Goal: Task Accomplishment & Management: Use online tool/utility

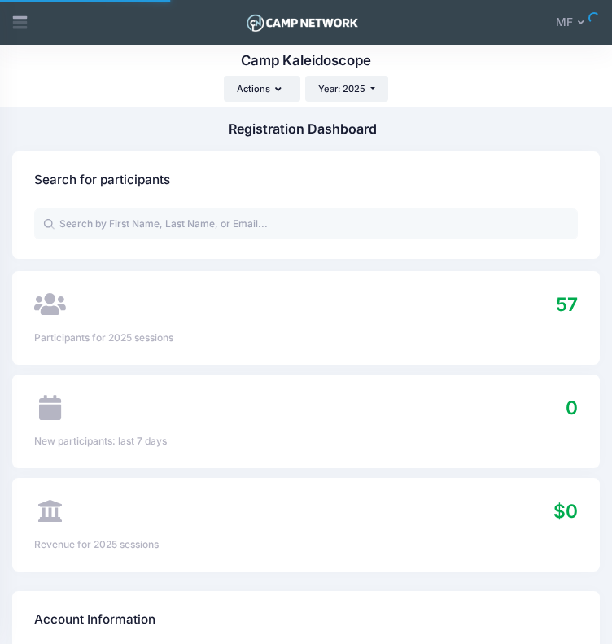
select select
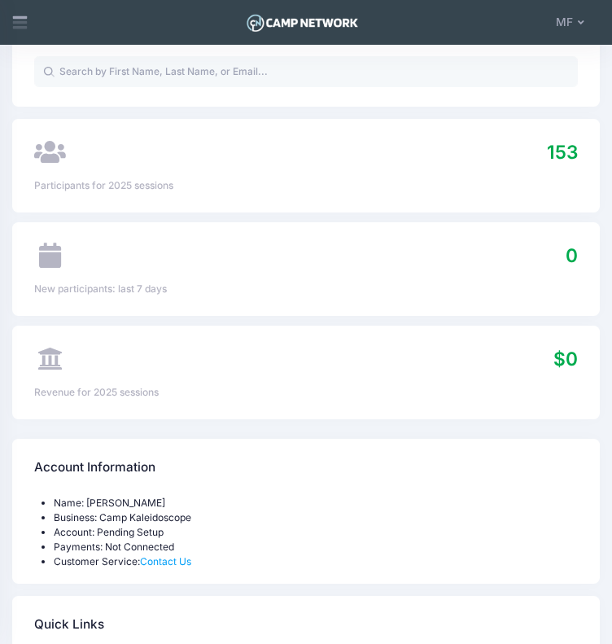
scroll to position [125, 0]
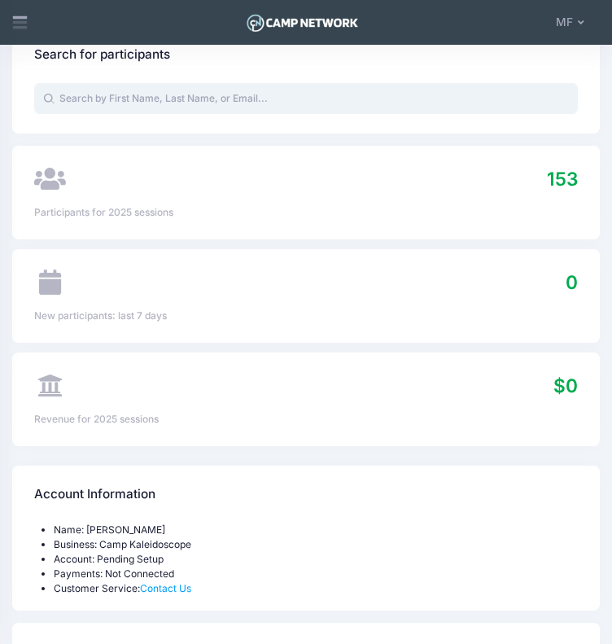
click at [227, 106] on input "text" at bounding box center [305, 98] width 543 height 31
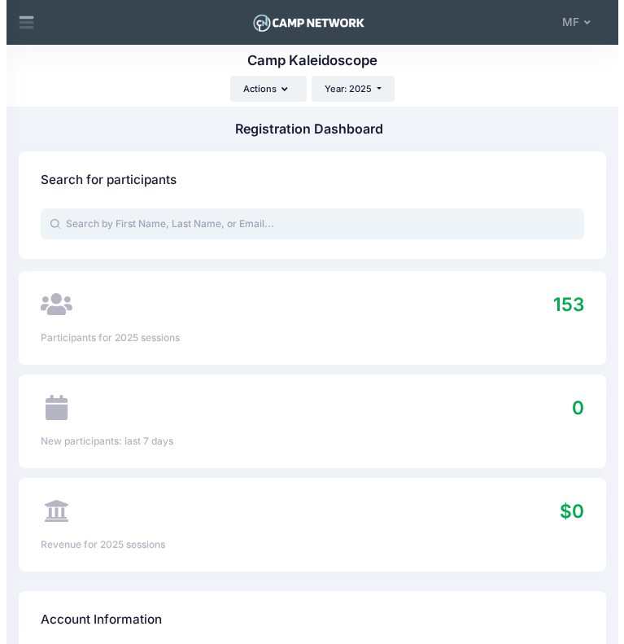
scroll to position [0, 0]
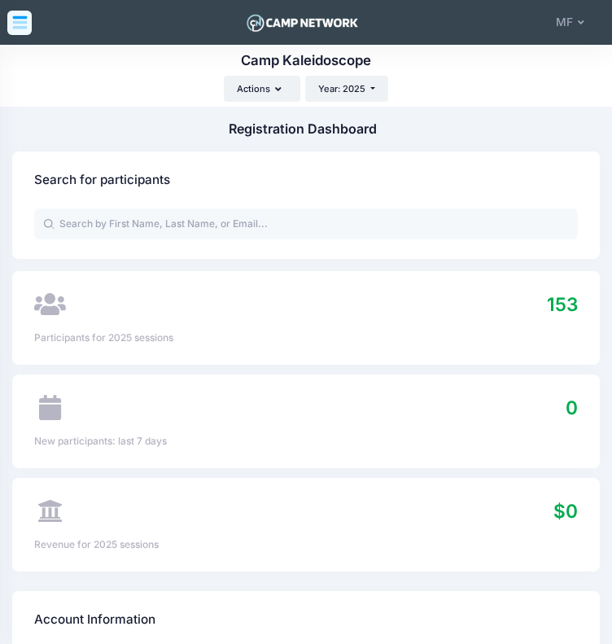
click at [21, 24] on icon at bounding box center [19, 22] width 17 height 17
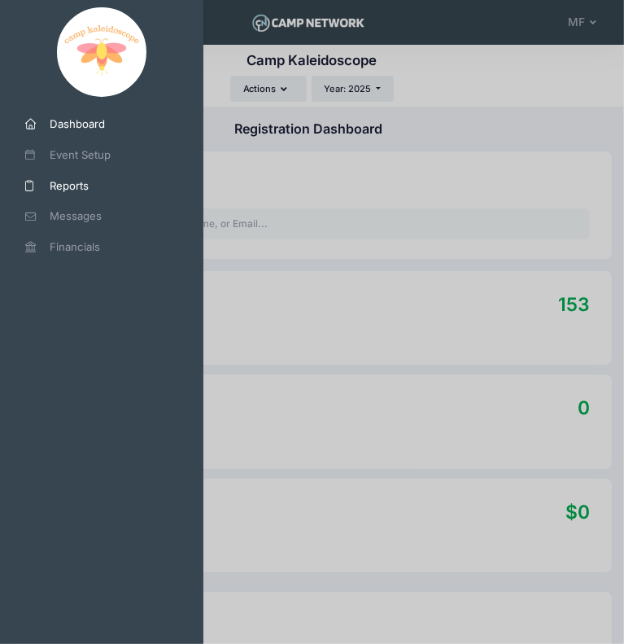
click at [94, 186] on span "Reports" at bounding box center [108, 186] width 116 height 16
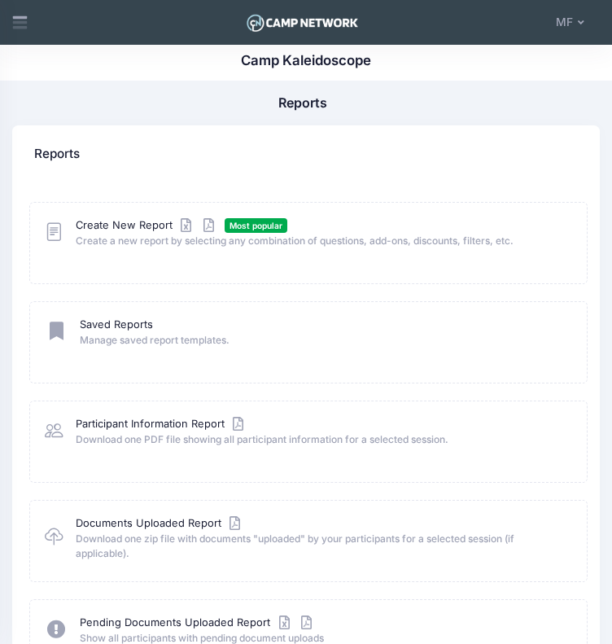
click at [112, 240] on span "Create a new report by selecting any combination of questions, add-ons, discoun…" at bounding box center [321, 241] width 491 height 15
click at [113, 229] on link "Create New Report" at bounding box center [147, 224] width 142 height 15
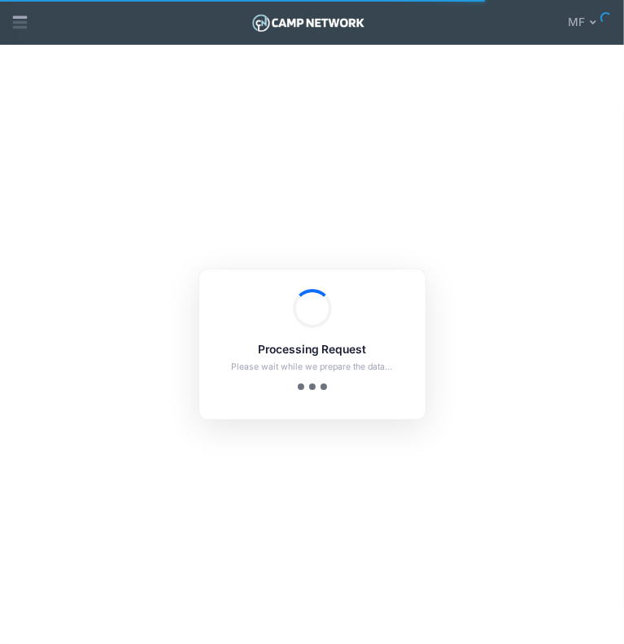
checkbox input "true"
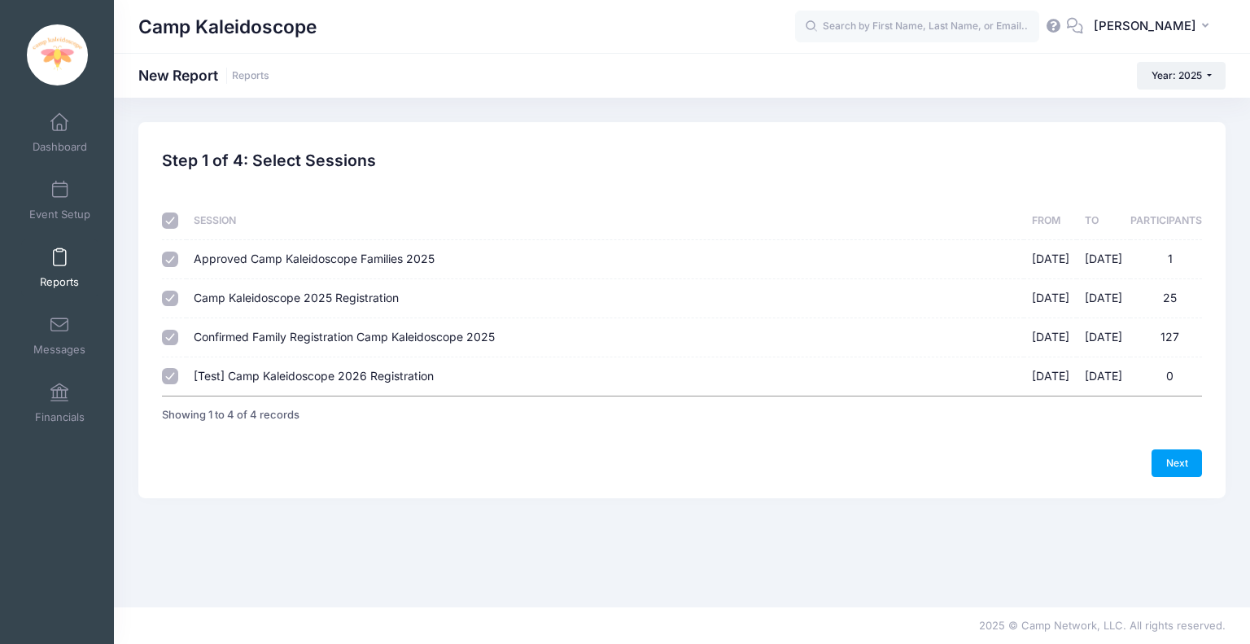
click at [296, 292] on span "Camp Kaleidoscope 2025 Registration" at bounding box center [296, 297] width 205 height 14
click at [178, 292] on input "Camp Kaleidoscope 2025 Registration 06/16/2025 - 06/21/2025 25" at bounding box center [170, 298] width 16 height 16
checkbox input "false"
click at [306, 260] on span "Approved Camp Kaleidoscope Families 2025" at bounding box center [314, 258] width 241 height 14
click at [178, 260] on input "Approved Camp Kaleidoscope Families 2025 01/28/2025 - 06/22/2025 1" at bounding box center [170, 259] width 16 height 16
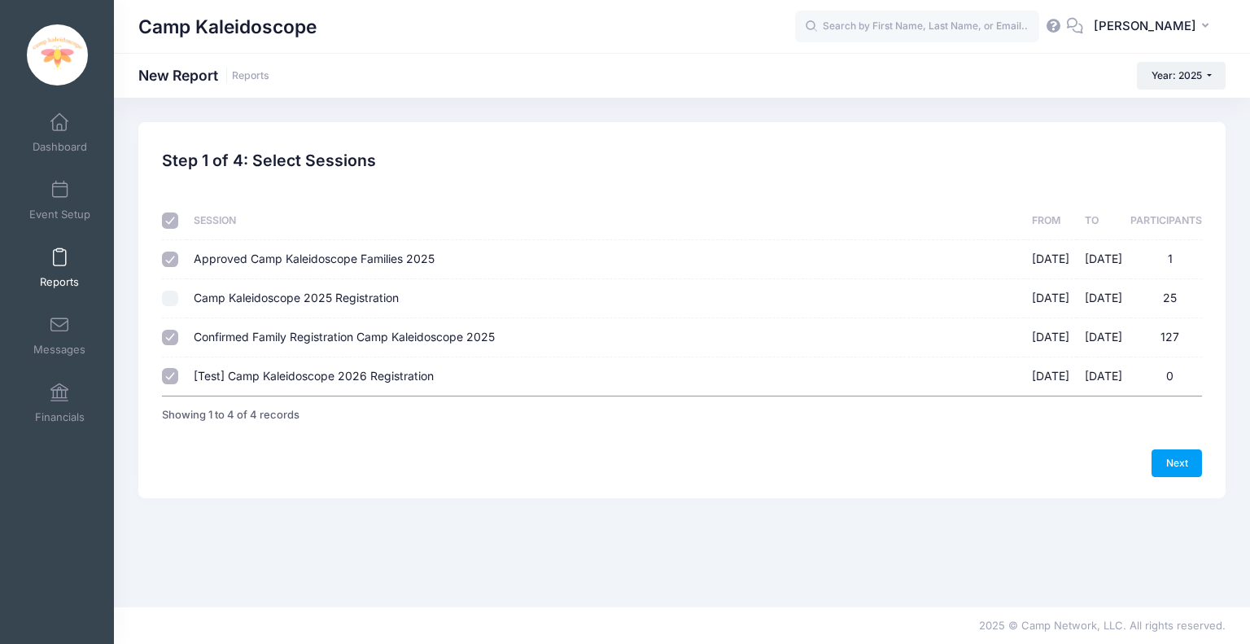
checkbox input "false"
click at [287, 369] on span "[Test] Camp Kaleidoscope 2026 Registration" at bounding box center [314, 376] width 240 height 14
click at [178, 369] on input "[Test] Camp Kaleidoscope 2026 Registration 06/16/2025 - 06/21/2025 0" at bounding box center [170, 376] width 16 height 16
checkbox input "false"
click at [623, 455] on link "Next" at bounding box center [1176, 463] width 50 height 28
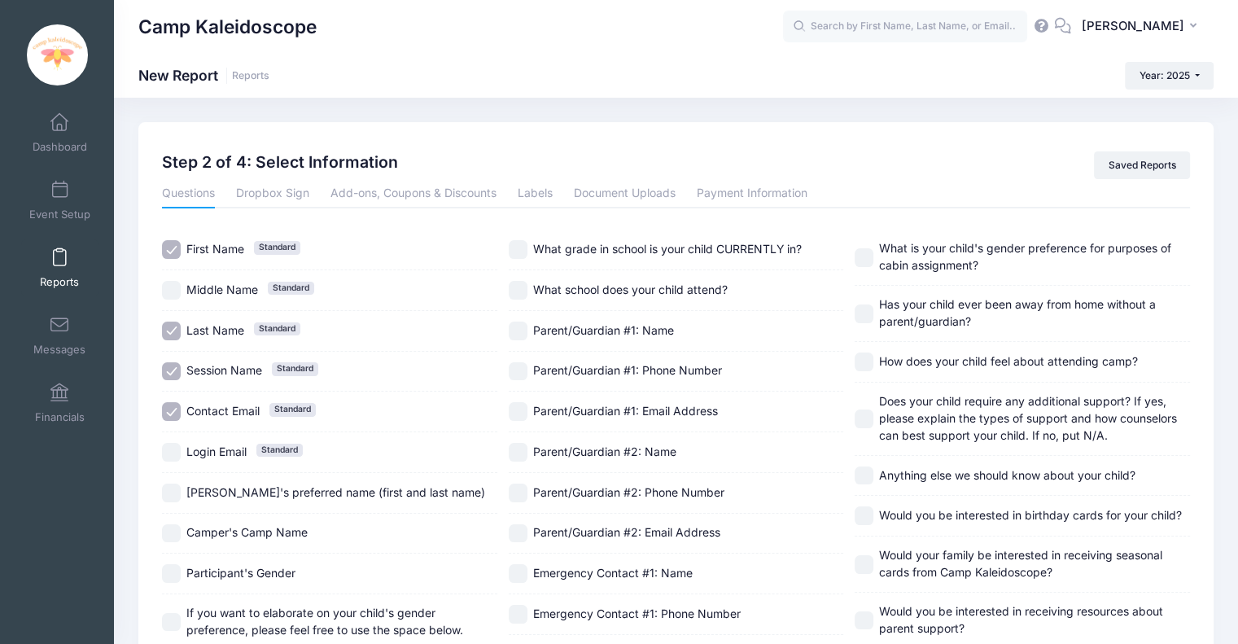
click at [212, 273] on div "Middle Name Standard" at bounding box center [329, 290] width 335 height 41
checkbox input "true"
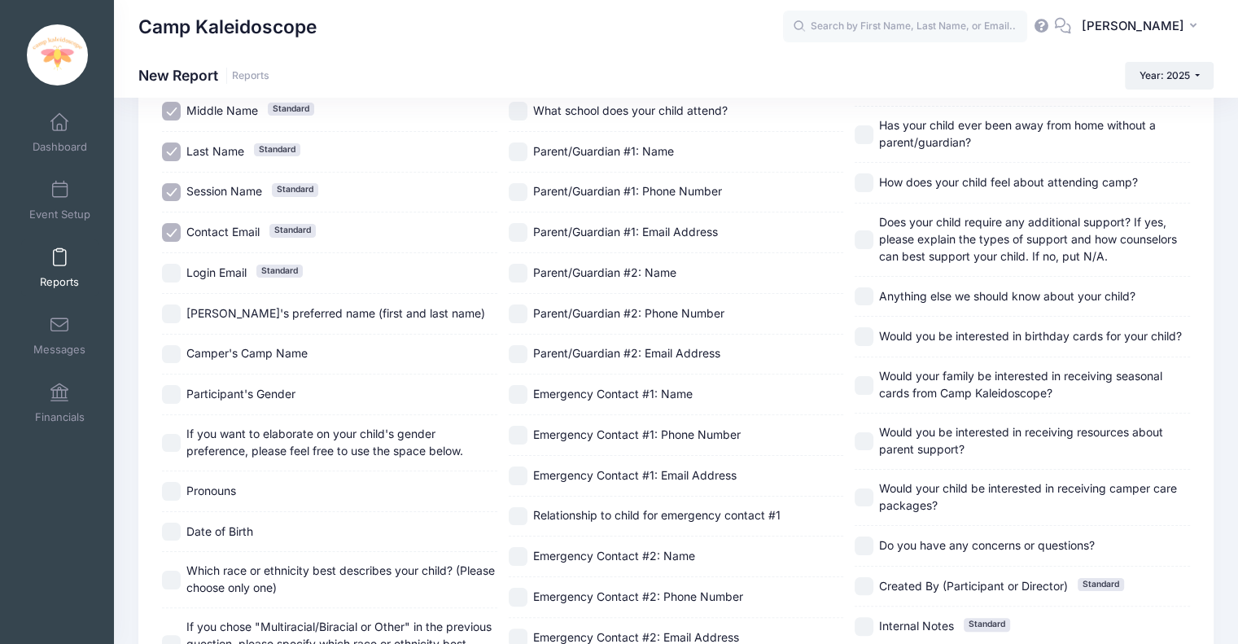
click at [220, 184] on span "Session Name" at bounding box center [224, 191] width 76 height 14
checkbox input "false"
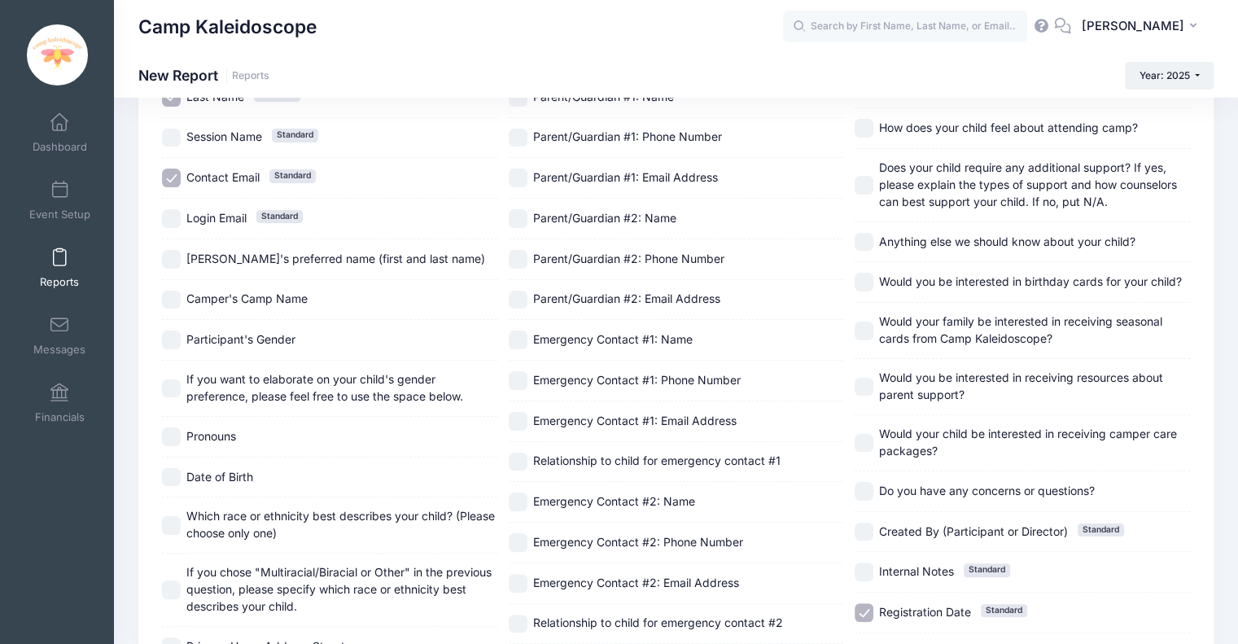
scroll to position [241, 0]
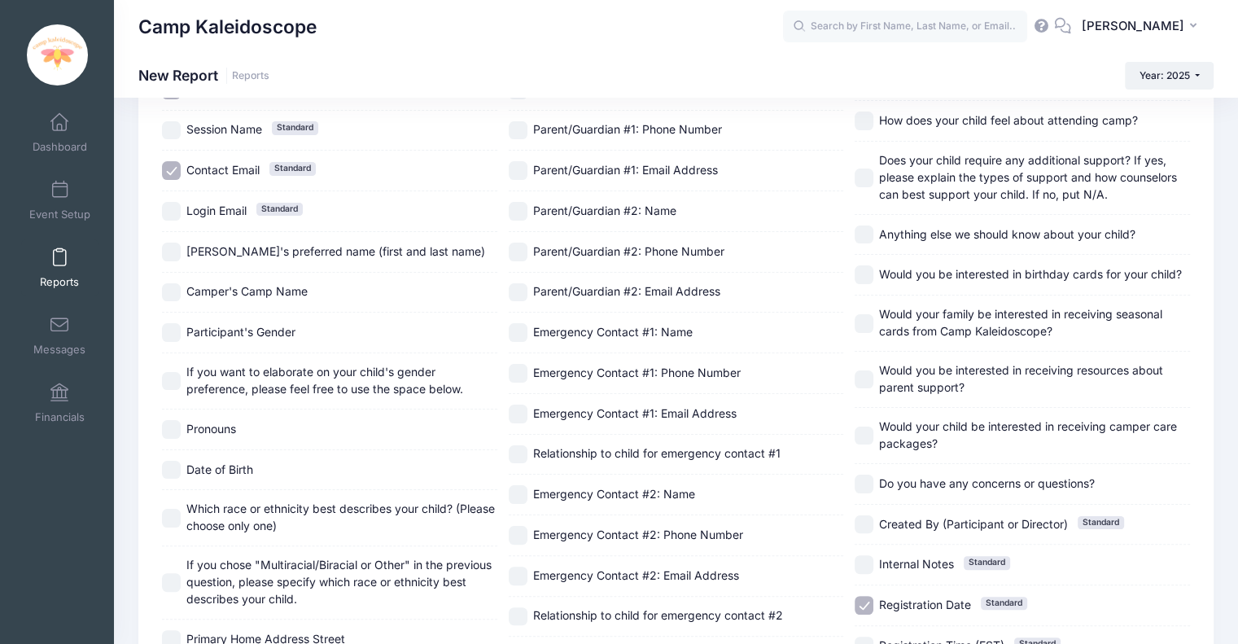
click at [221, 167] on span "Contact Email" at bounding box center [222, 170] width 73 height 14
checkbox input "false"
click at [224, 246] on span "Camper's preferred name (first and last name)" at bounding box center [335, 251] width 299 height 14
checkbox input "true"
click at [218, 283] on label "Camper's Camp Name" at bounding box center [329, 292] width 335 height 19
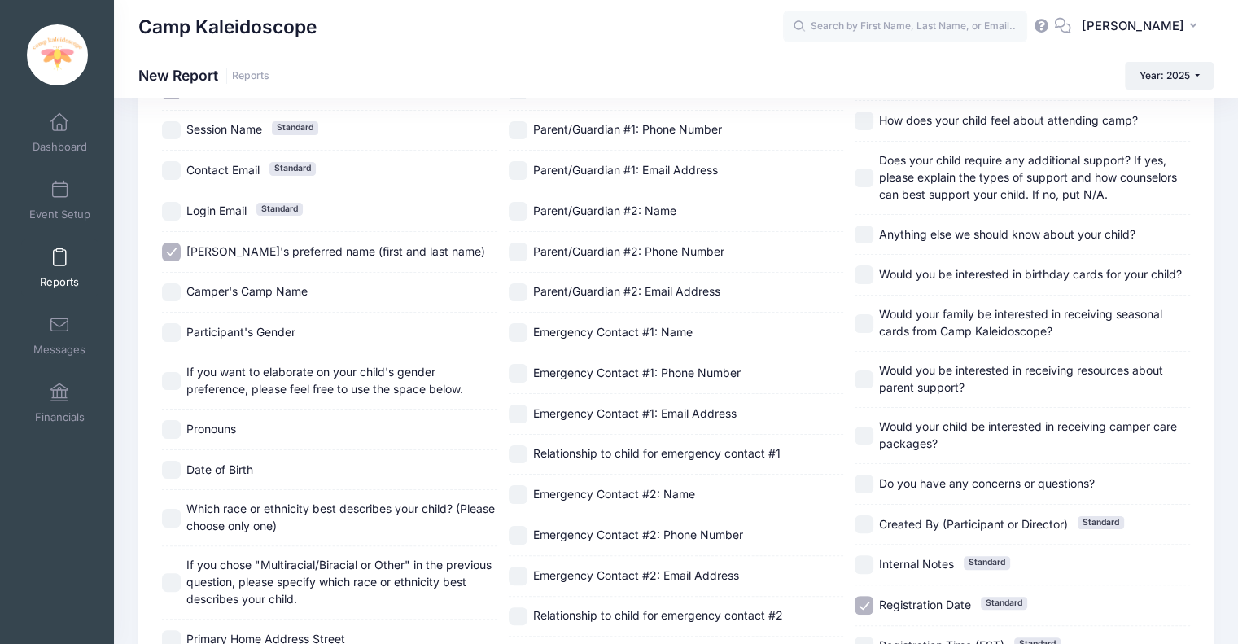
checkbox input "true"
click at [212, 328] on span "Participant's Gender" at bounding box center [240, 332] width 109 height 14
checkbox input "true"
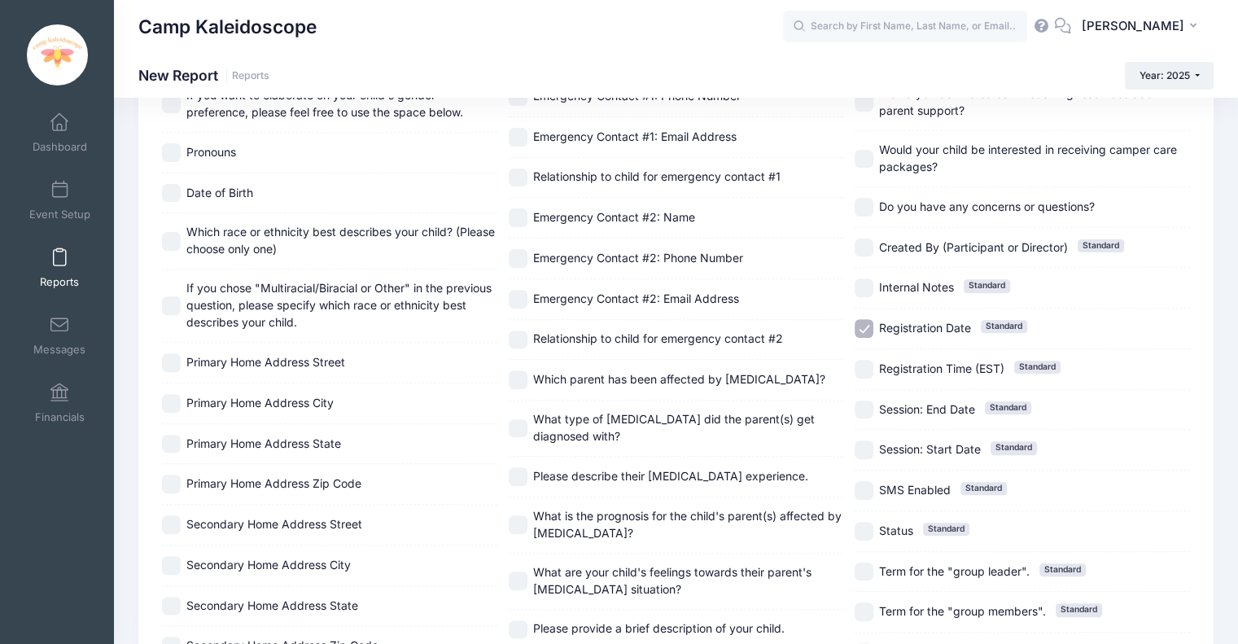
click at [176, 434] on input "Primary Home Address State" at bounding box center [171, 443] width 19 height 19
checkbox input "true"
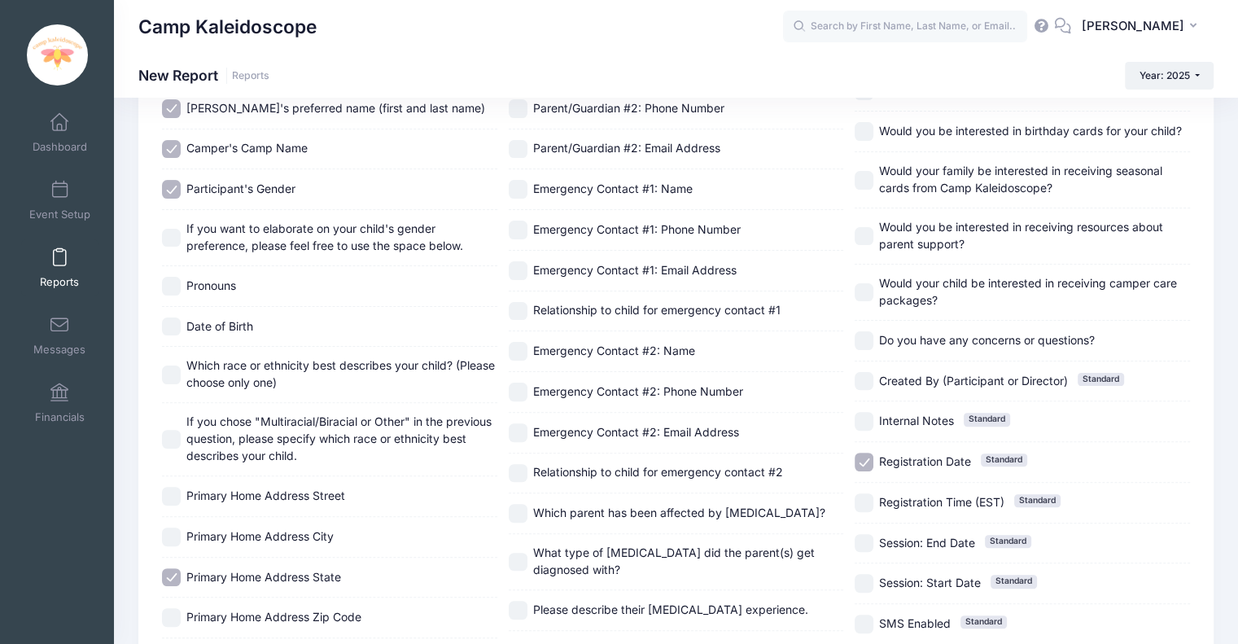
scroll to position [377, 0]
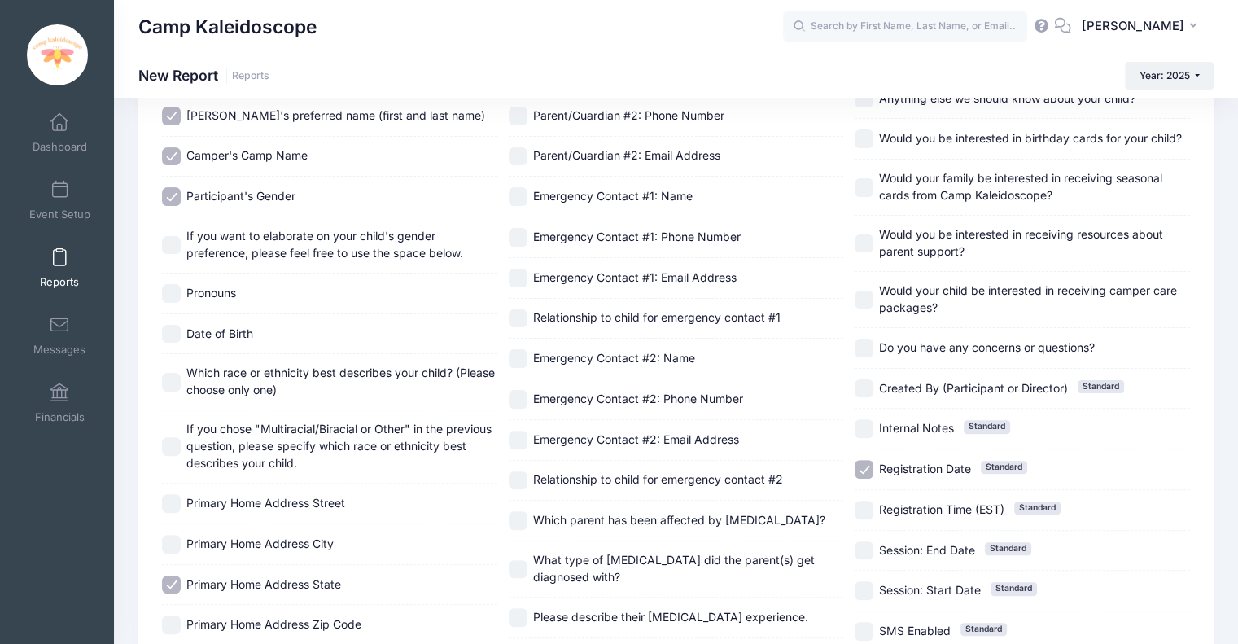
click at [191, 240] on span "If you want to elaborate on your child's gender preference, please feel free to…" at bounding box center [324, 244] width 277 height 31
checkbox input "true"
click at [208, 296] on span "Pronouns" at bounding box center [211, 293] width 50 height 14
checkbox input "true"
click at [199, 347] on div "Date of Birth" at bounding box center [329, 334] width 335 height 41
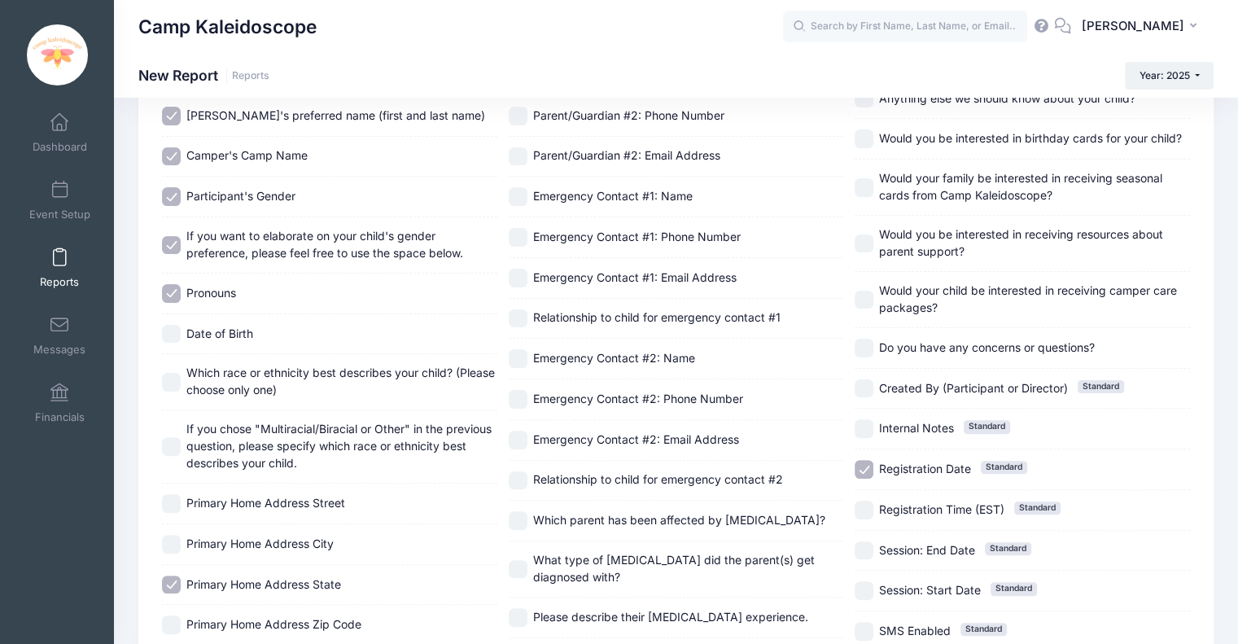
checkbox input "true"
click at [205, 380] on span "Which race or ethnicity best describes your child? (Please choose only one)" at bounding box center [340, 380] width 308 height 31
checkbox input "true"
click at [205, 436] on span "If you chose "Multiracial/Biracial or Other" in the previous question, please s…" at bounding box center [338, 445] width 305 height 48
checkbox input "true"
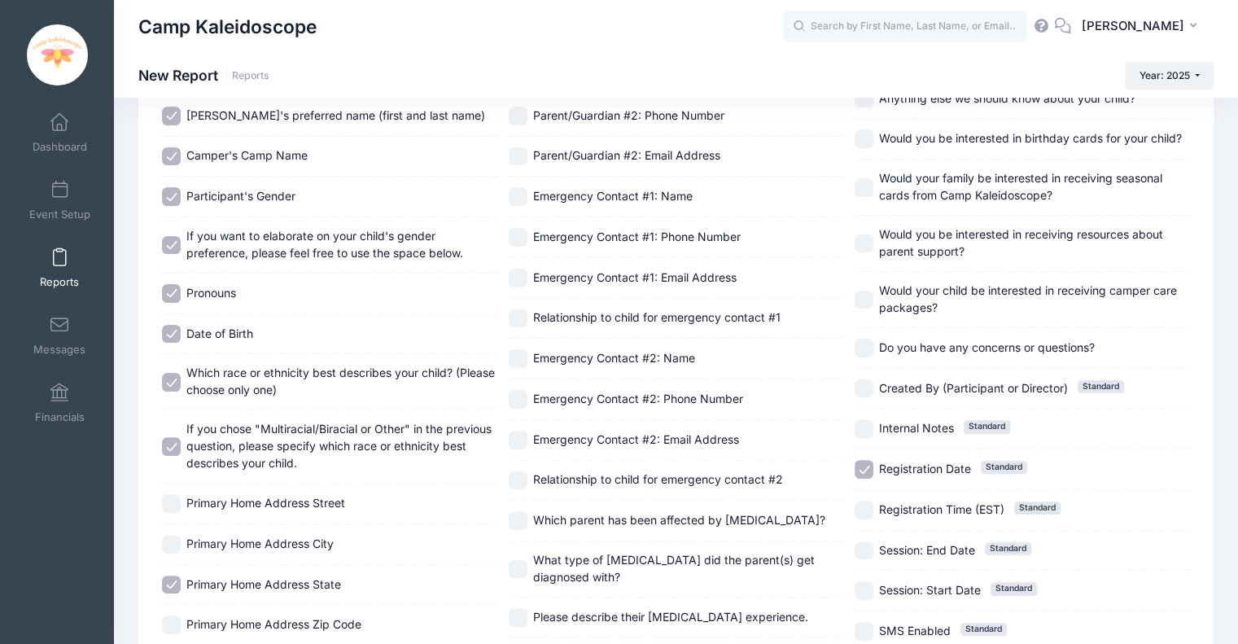
click at [208, 489] on div "Primary Home Address Street" at bounding box center [329, 503] width 335 height 41
checkbox input "true"
click at [206, 536] on span "Primary Home Address City" at bounding box center [259, 543] width 147 height 14
checkbox input "true"
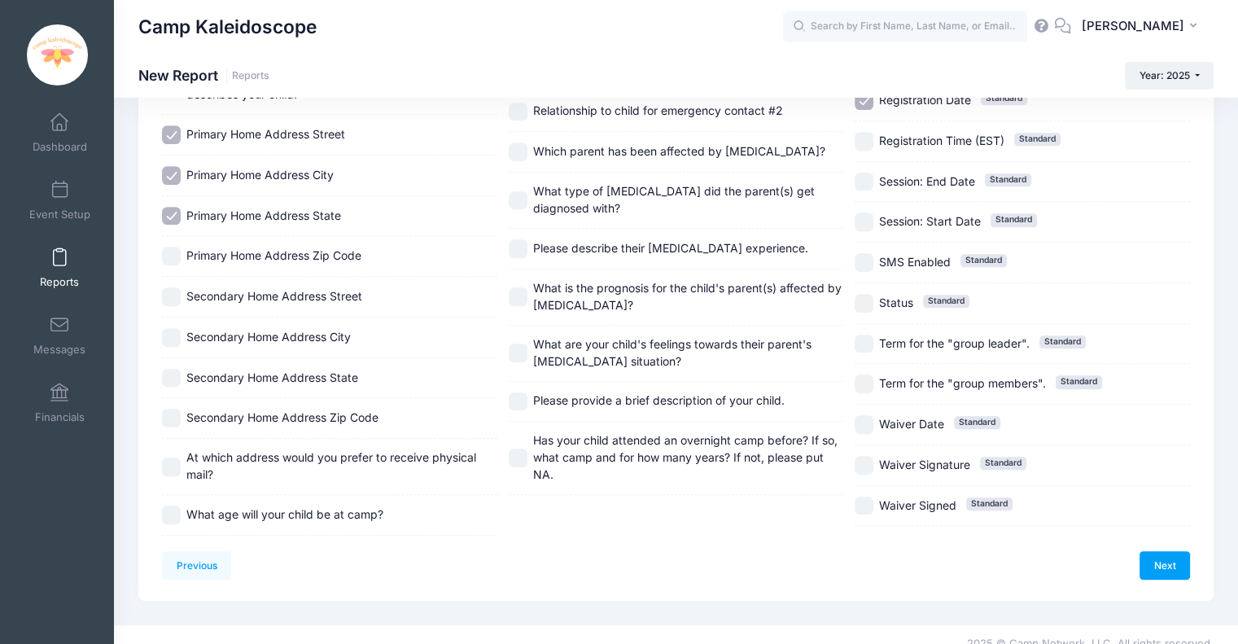
scroll to position [758, 0]
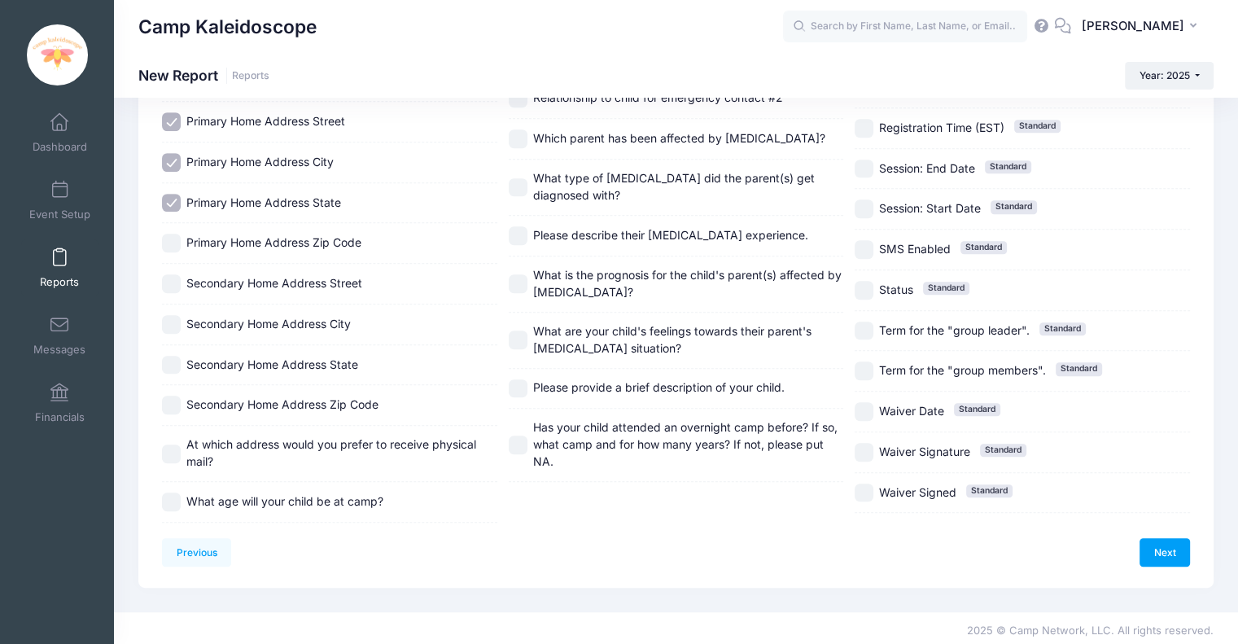
drag, startPoint x: 257, startPoint y: 241, endPoint x: 255, endPoint y: 265, distance: 24.5
click at [257, 241] on span "Primary Home Address Zip Code" at bounding box center [273, 242] width 175 height 14
checkbox input "true"
click at [251, 304] on div "Secondary Home Address City" at bounding box center [329, 324] width 335 height 41
checkbox input "true"
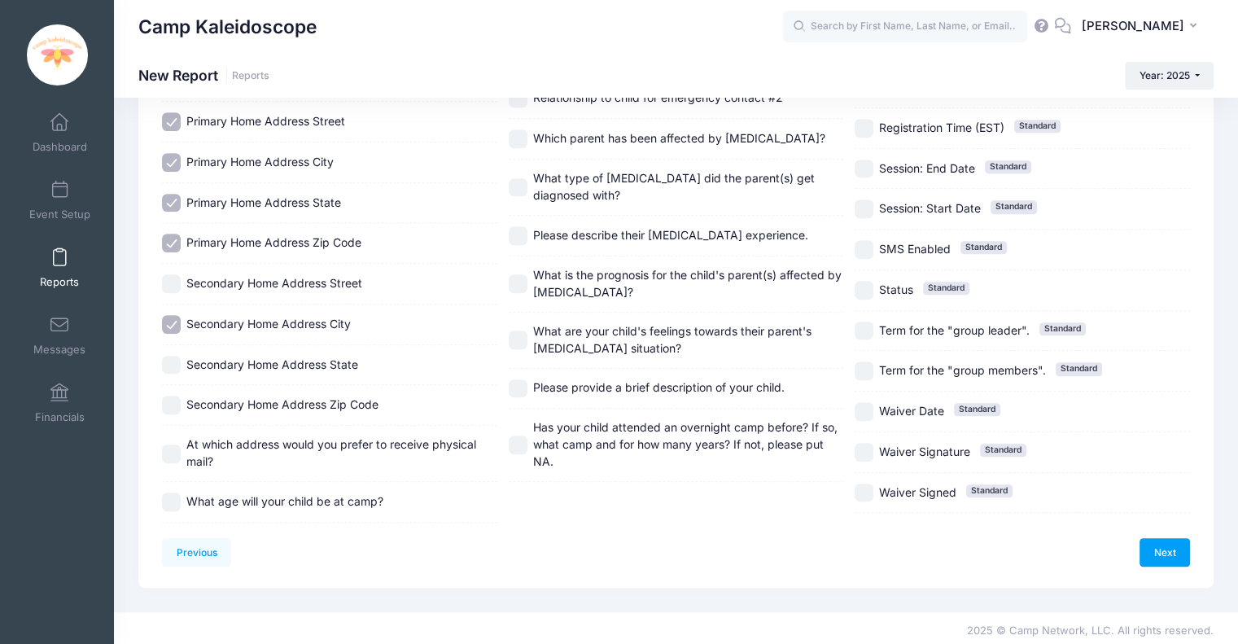
click at [254, 287] on span "Secondary Home Address Street" at bounding box center [274, 283] width 176 height 17
checkbox input "true"
click at [241, 361] on span "Secondary Home Address State" at bounding box center [272, 364] width 172 height 14
checkbox input "true"
click at [234, 399] on span "Secondary Home Address Zip Code" at bounding box center [282, 404] width 192 height 14
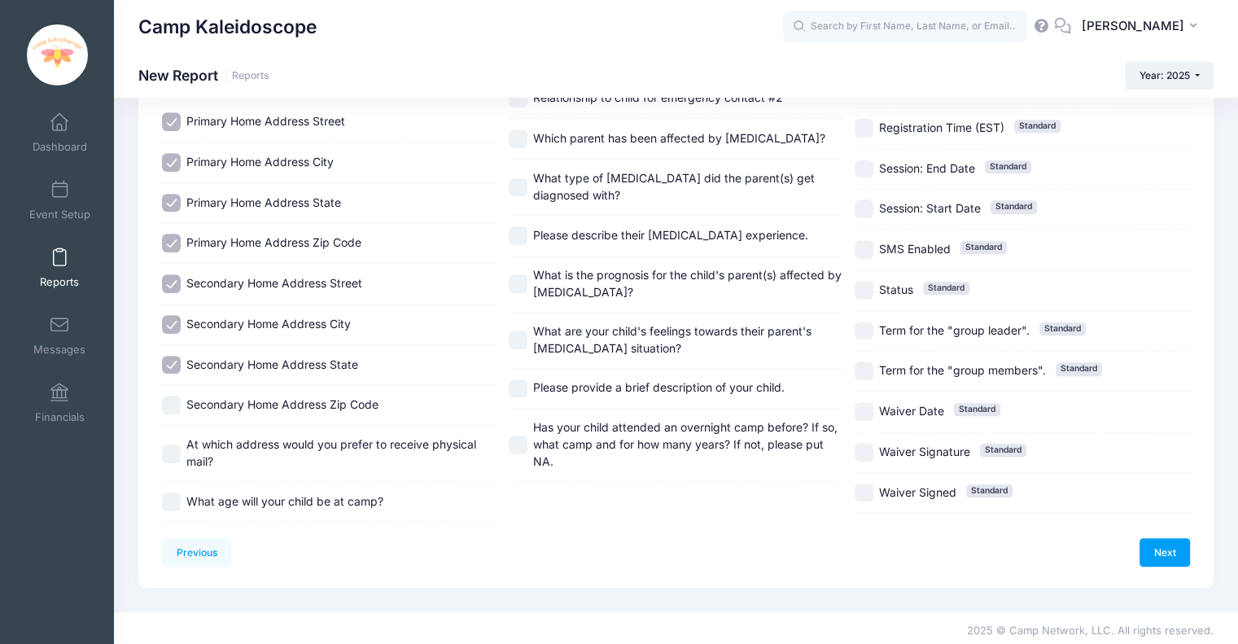
checkbox input "true"
click at [228, 437] on span "At which address would you prefer to receive physical mail?" at bounding box center [331, 452] width 290 height 31
checkbox input "true"
click at [234, 501] on span "What age will your child be at camp?" at bounding box center [284, 501] width 197 height 14
checkbox input "true"
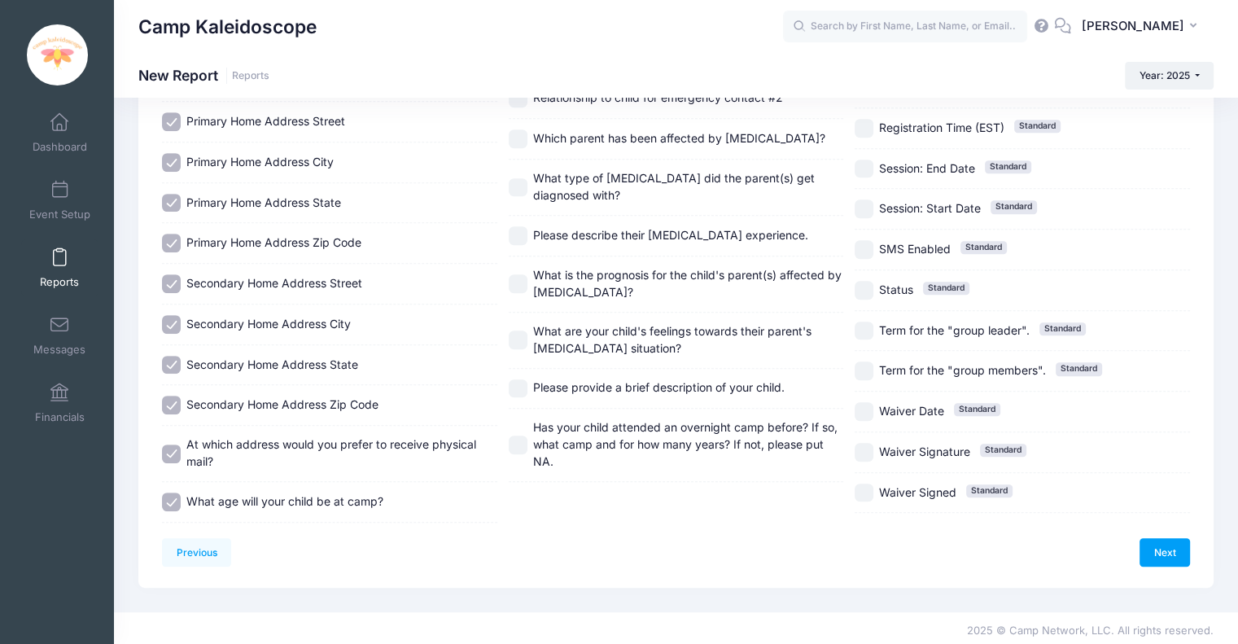
click at [547, 439] on span "Has your child attended an overnight camp before? If so, what camp and for how …" at bounding box center [685, 444] width 304 height 48
checkbox input "true"
click at [560, 380] on span "Please provide a brief description of your child." at bounding box center [658, 387] width 251 height 14
checkbox input "true"
click at [572, 343] on span "What are your child's feelings towards their parent's cancer situation?" at bounding box center [672, 339] width 278 height 31
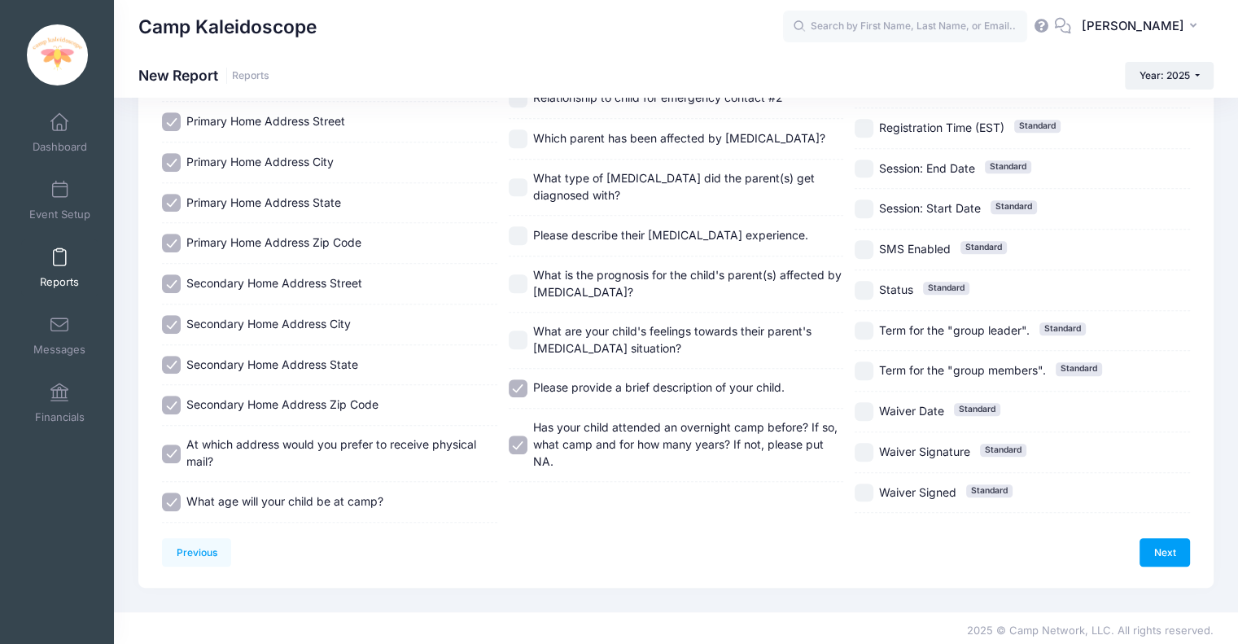
checkbox input "true"
click at [566, 279] on span "What is the prognosis for the child's parent(s) affected by cancer?" at bounding box center [688, 284] width 311 height 34
checkbox input "true"
click at [563, 234] on span "Please describe their cancer experience." at bounding box center [670, 235] width 275 height 14
checkbox input "true"
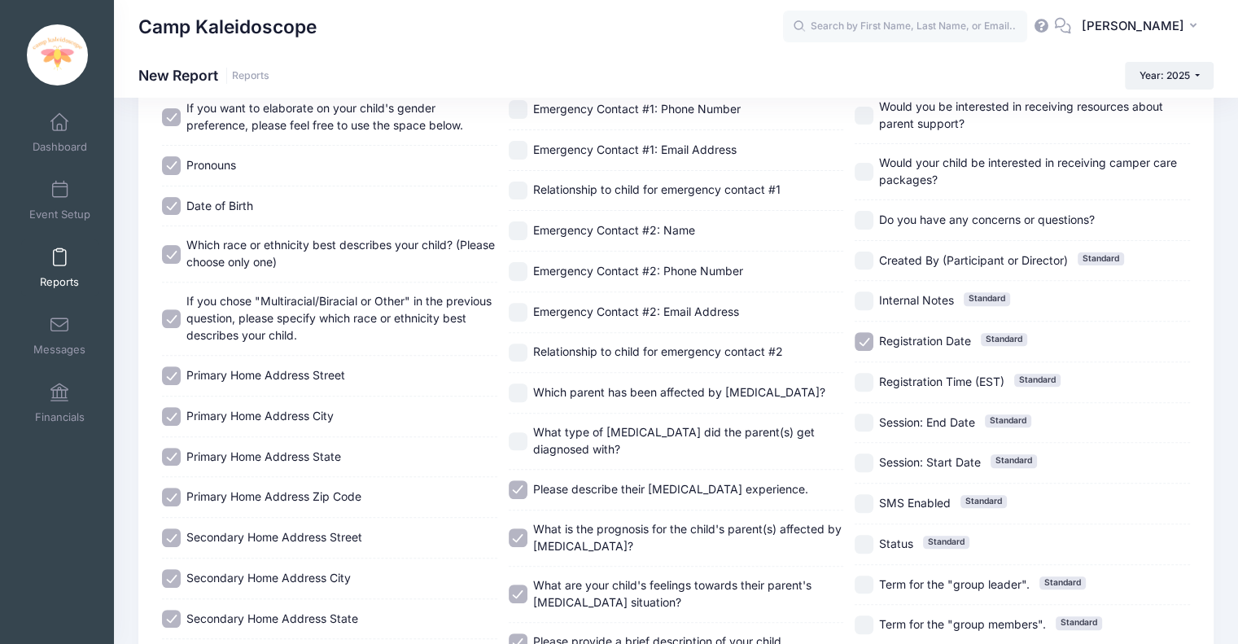
scroll to position [502, 0]
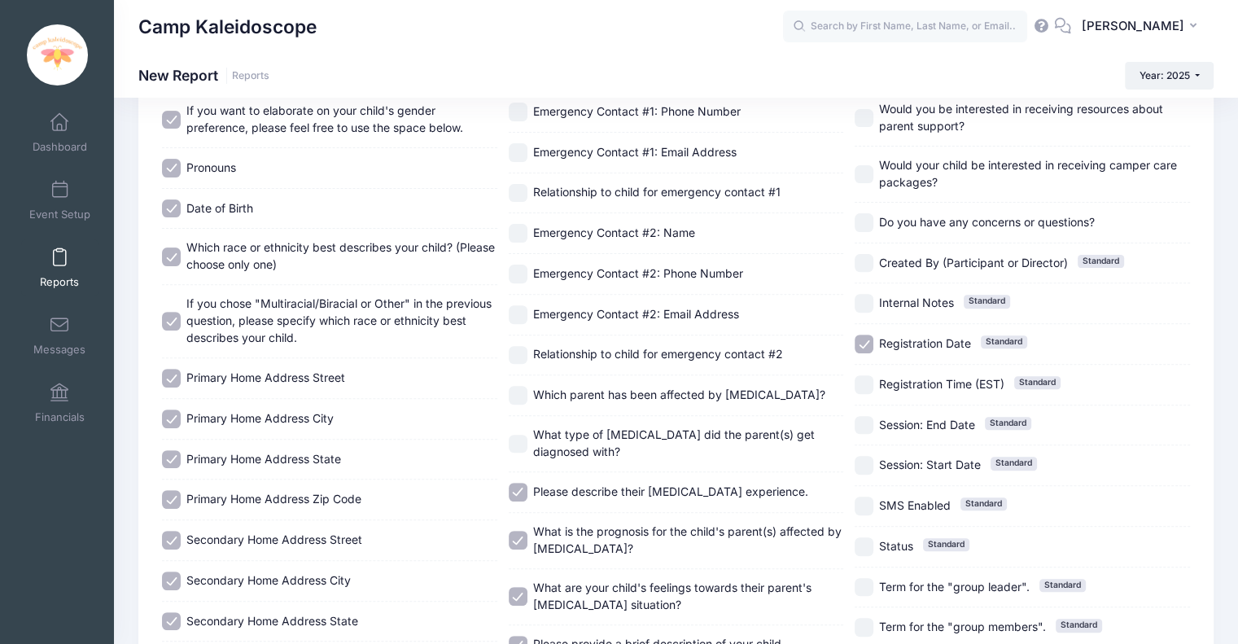
click at [559, 427] on span "What type of cancer did the parent(s) get diagnosed with?" at bounding box center [674, 442] width 282 height 31
checkbox input "true"
click at [573, 376] on div "Which parent has been affected by cancer?" at bounding box center [676, 395] width 335 height 41
checkbox input "true"
click at [583, 353] on span "Relationship to child for emergency contact #2" at bounding box center [658, 354] width 250 height 14
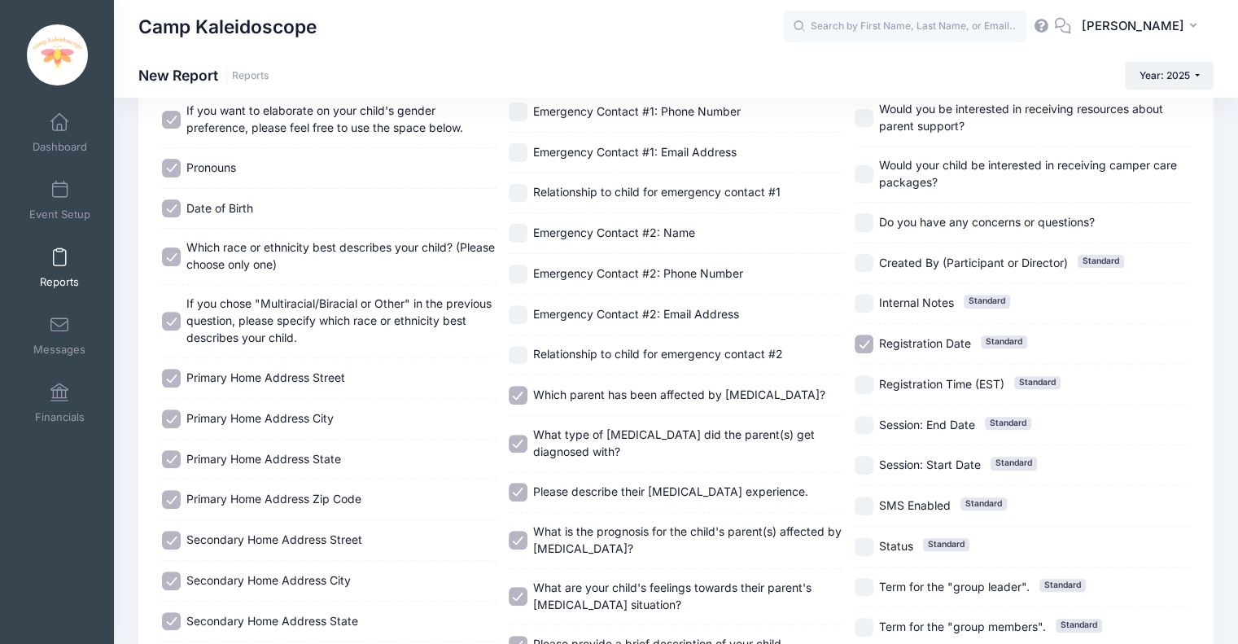
checkbox input "true"
click at [589, 307] on span "Emergency Contact #2: Email Address" at bounding box center [636, 314] width 206 height 14
checkbox input "true"
click at [592, 270] on span "Emergency Contact #2: Phone Number" at bounding box center [638, 273] width 210 height 14
checkbox input "true"
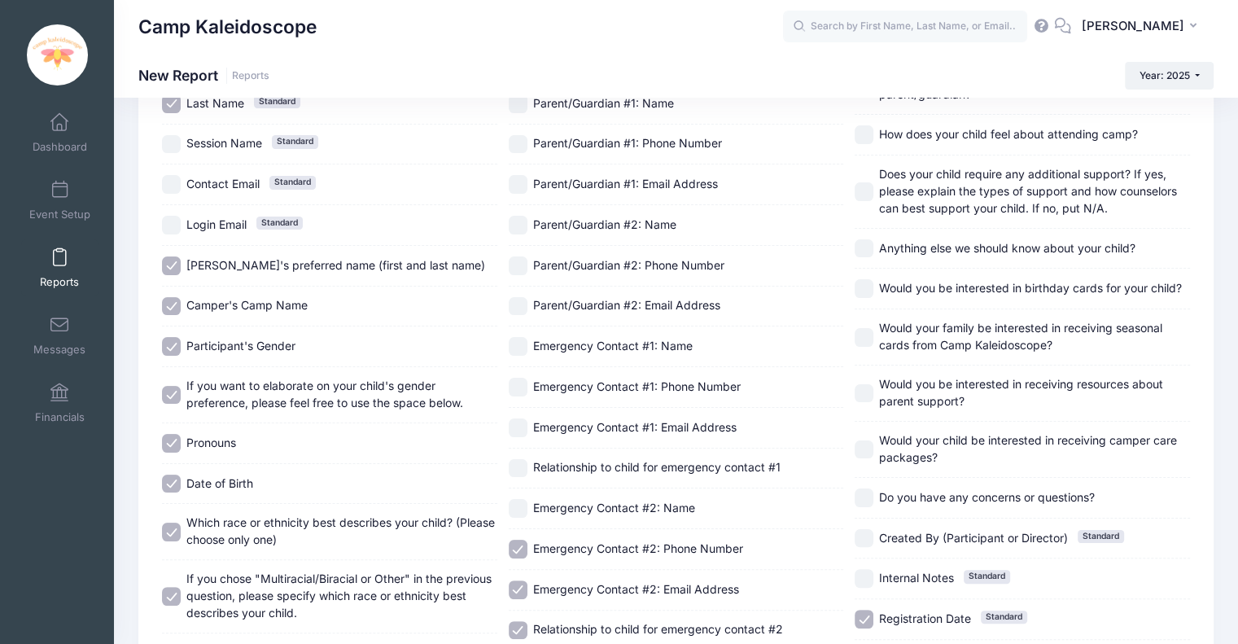
scroll to position [216, 0]
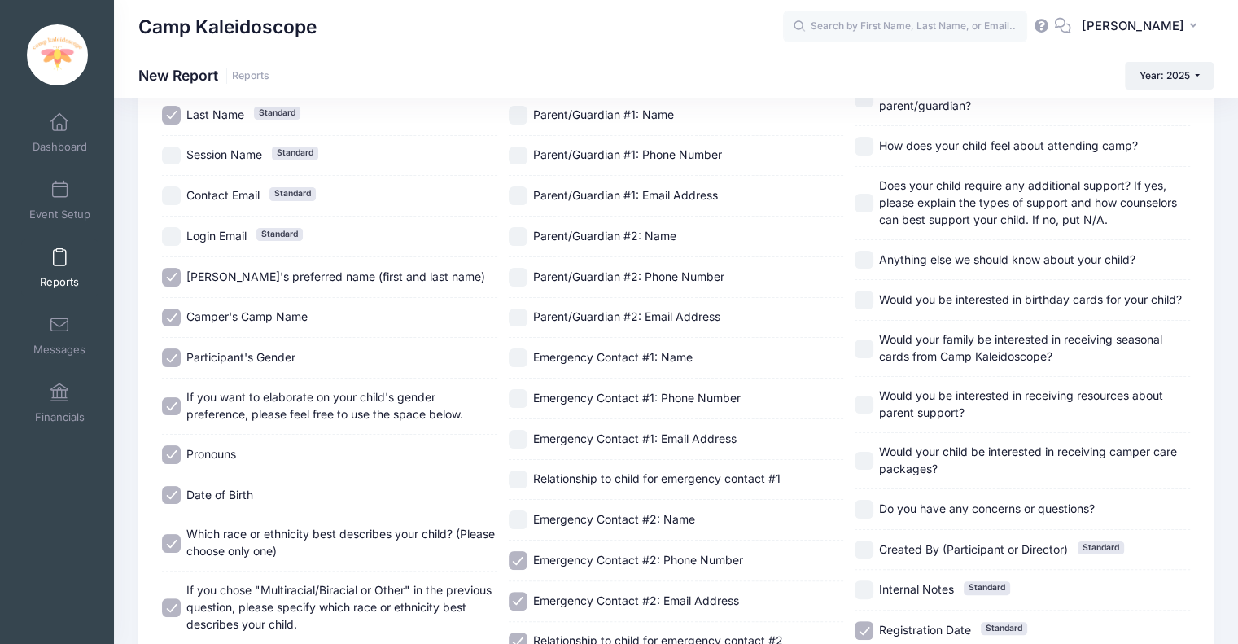
click at [546, 513] on span "Emergency Contact #2: Name" at bounding box center [614, 519] width 162 height 14
checkbox input "true"
click at [564, 476] on span "Relationship to child for emergency contact #1" at bounding box center [656, 478] width 247 height 14
checkbox input "true"
click at [574, 438] on span "Emergency Contact #1: Email Address" at bounding box center [634, 438] width 203 height 14
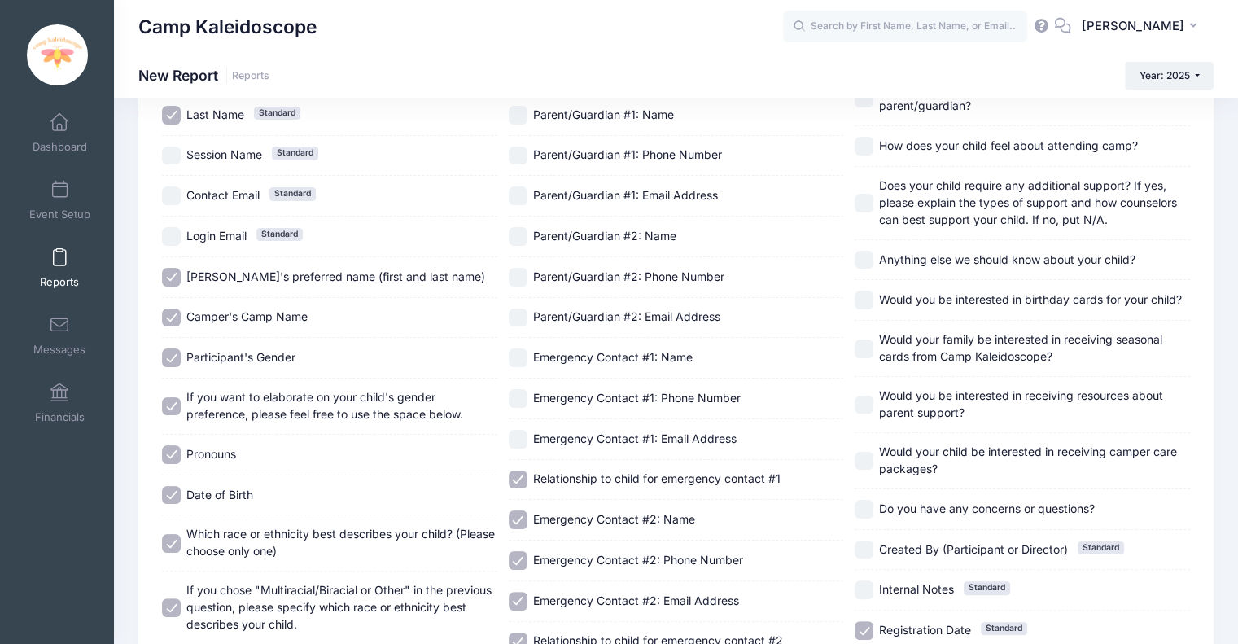
checkbox input "true"
click at [583, 395] on span "Emergency Contact #1: Phone Number" at bounding box center [636, 398] width 207 height 14
checkbox input "true"
click at [591, 350] on span "Emergency Contact #1: Name" at bounding box center [612, 357] width 159 height 14
checkbox input "true"
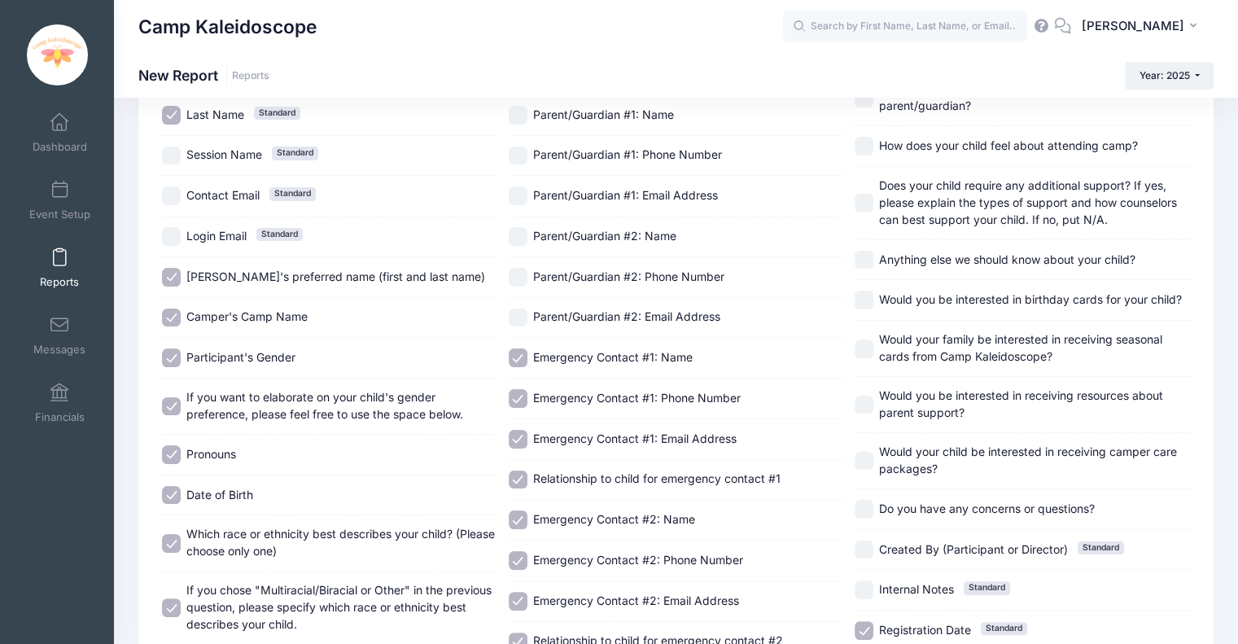
scroll to position [59, 0]
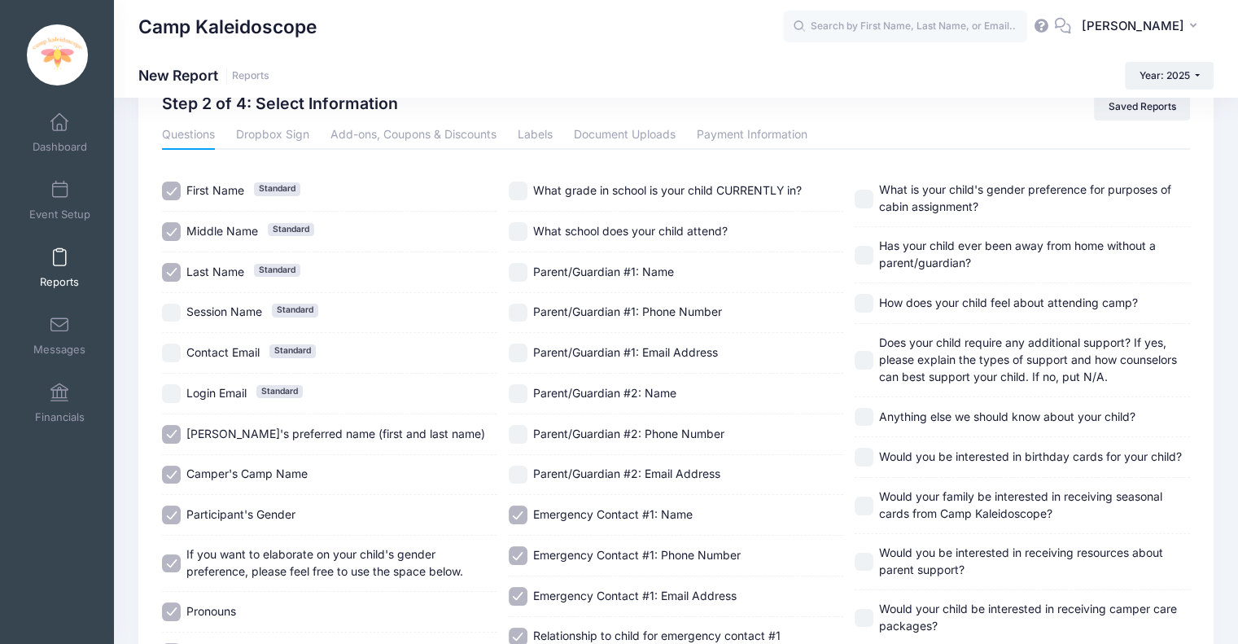
click at [571, 475] on span "Parent/Guardian #2: Email Address" at bounding box center [626, 473] width 187 height 14
checkbox input "true"
click at [578, 420] on div "Parent/Guardian #2: Phone Number" at bounding box center [676, 434] width 335 height 41
checkbox input "true"
click at [583, 392] on span "Parent/Guardian #2: Name" at bounding box center [604, 393] width 143 height 14
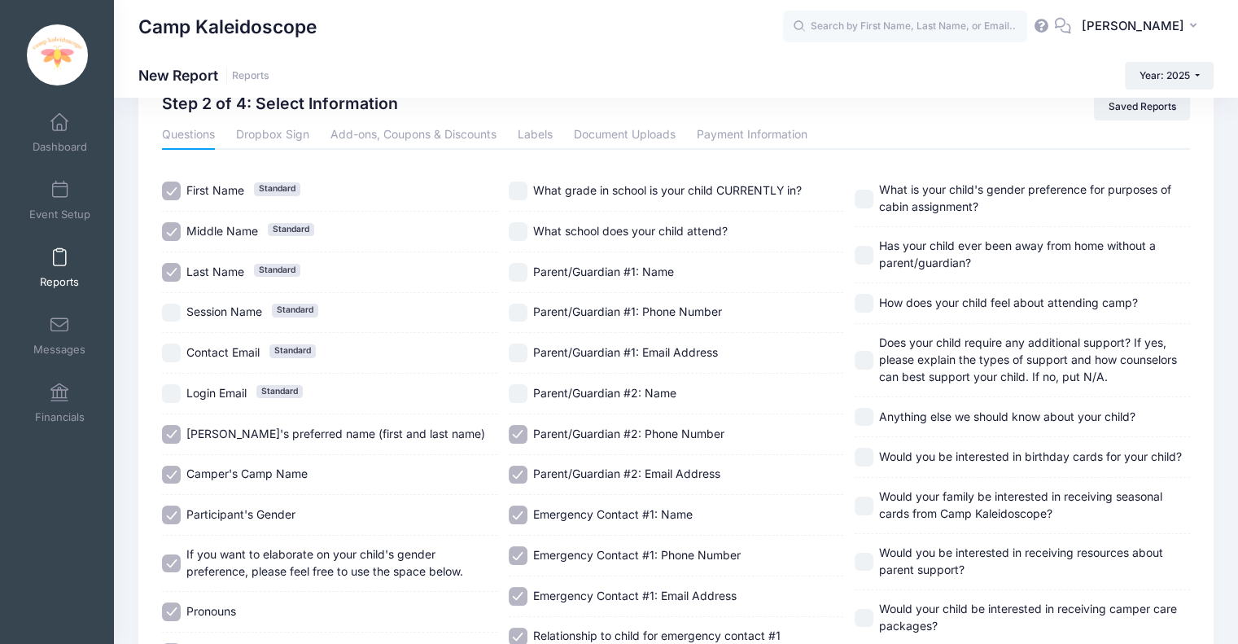
checkbox input "true"
click at [597, 322] on div "Parent/Guardian #1: Phone Number" at bounding box center [676, 313] width 335 height 41
checkbox input "true"
click at [595, 351] on span "Parent/Guardian #1: Email Address" at bounding box center [625, 352] width 185 height 14
checkbox input "true"
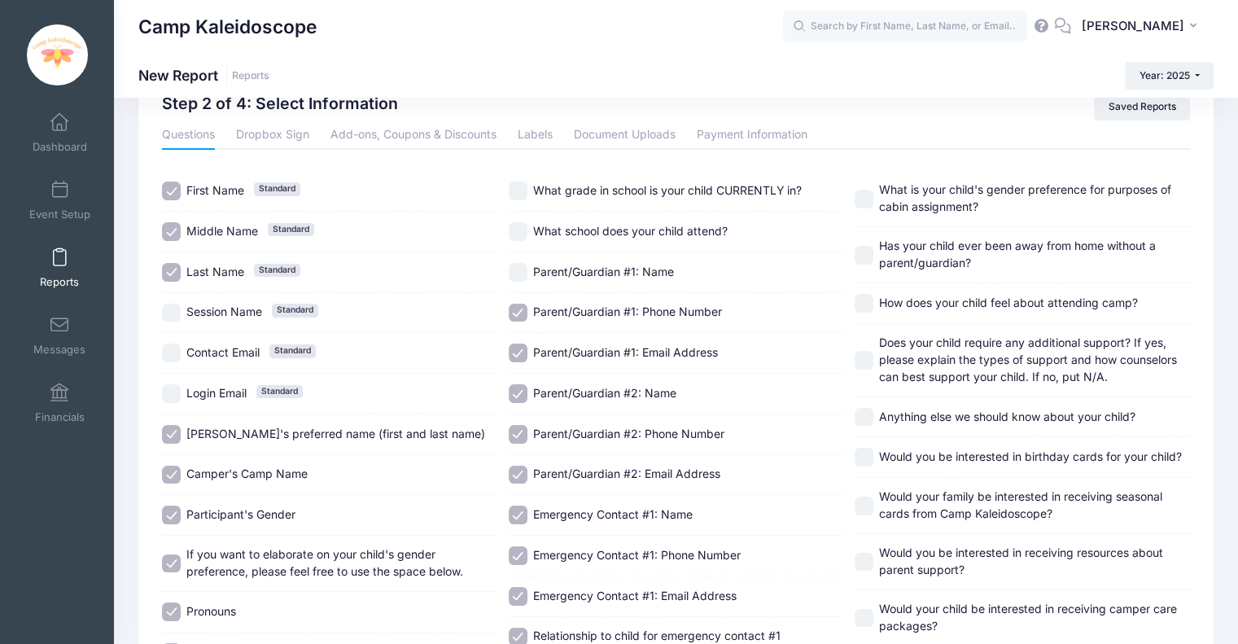
click at [622, 254] on div "Parent/Guardian #1: Name" at bounding box center [676, 272] width 335 height 41
checkbox input "true"
click at [623, 232] on span "What school does your child attend?" at bounding box center [630, 231] width 194 height 14
checkbox input "true"
click at [623, 177] on div "What grade in school is your child CURRENTLY in?" at bounding box center [676, 191] width 335 height 41
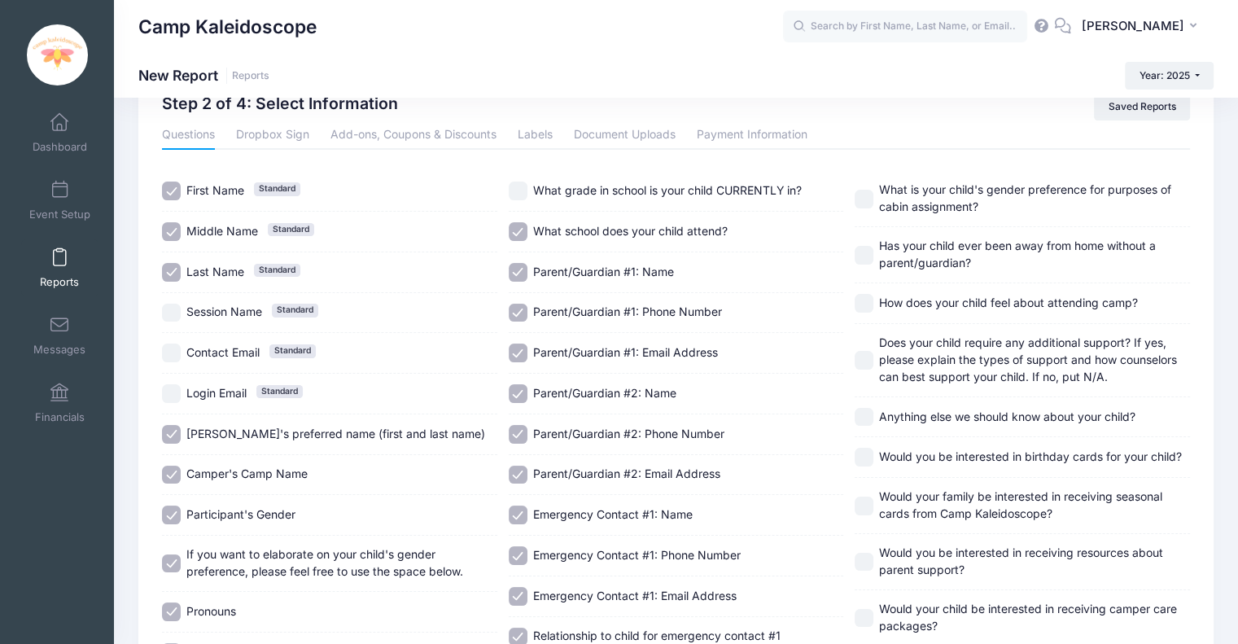
checkbox input "true"
click at [623, 190] on span "What is your child's gender preference for purposes of cabin assignment?" at bounding box center [1025, 197] width 292 height 31
checkbox input "true"
click at [623, 239] on span "Has your child ever been away from home without a parent/guardian?" at bounding box center [1017, 253] width 277 height 31
checkbox input "true"
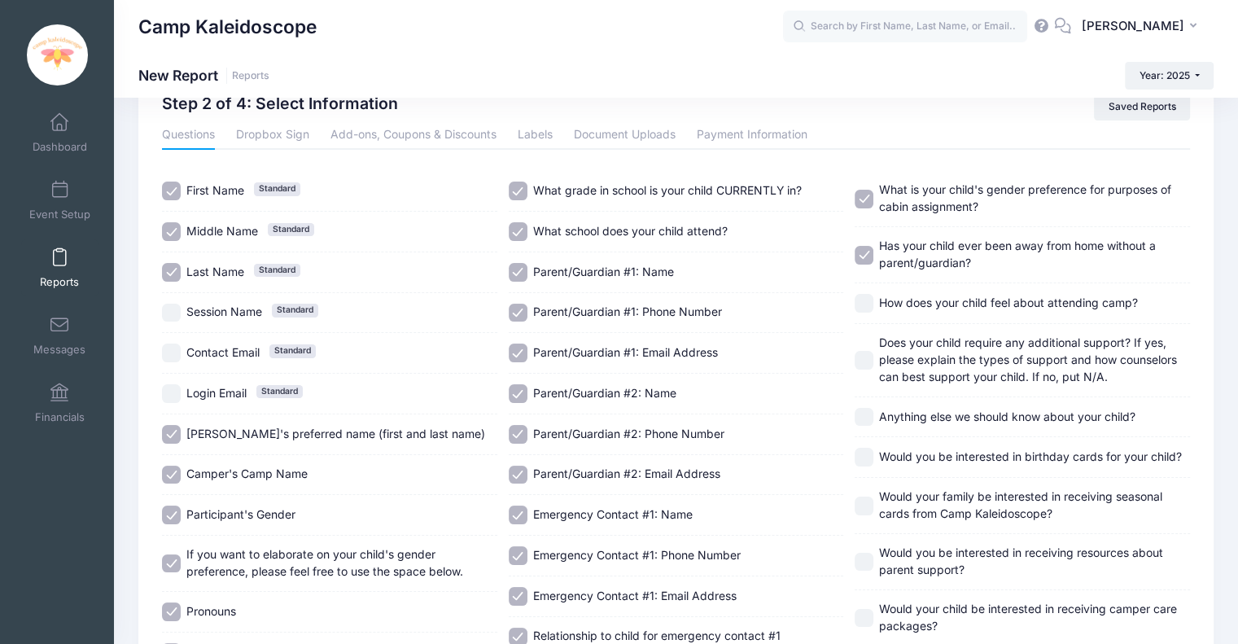
click at [623, 316] on div "How does your child feel about attending camp?" at bounding box center [1021, 303] width 335 height 41
checkbox input "true"
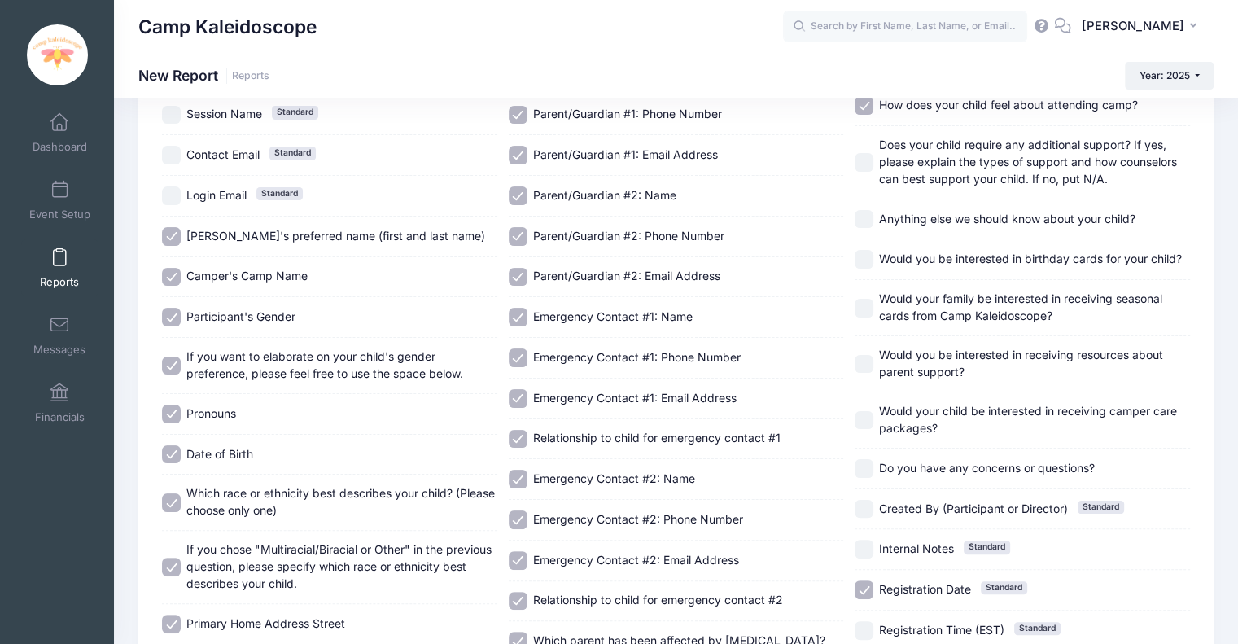
scroll to position [257, 0]
click at [623, 142] on span "Does your child require any additional support? If yes, please explain the type…" at bounding box center [1028, 161] width 298 height 48
checkbox input "true"
click at [623, 221] on span "Anything else we should know about your child?" at bounding box center [1007, 218] width 256 height 14
checkbox input "true"
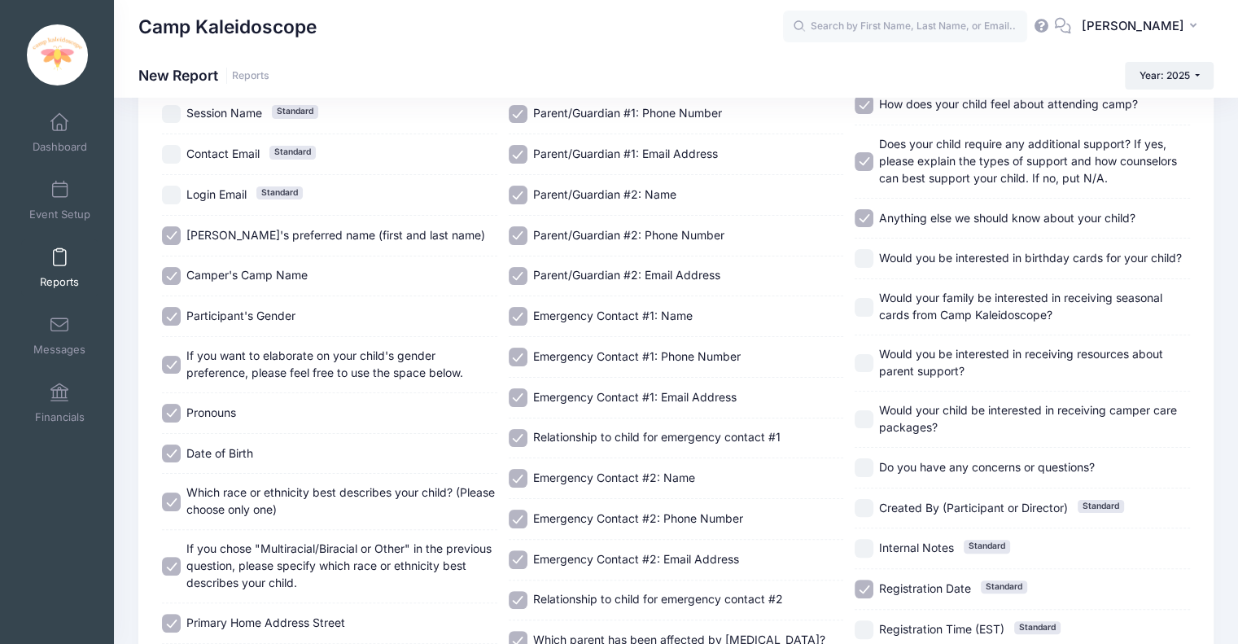
click at [623, 251] on span "Would you be interested in birthday cards for your child?" at bounding box center [1030, 258] width 303 height 14
checkbox input "true"
click at [623, 308] on span "Would your family be interested in receiving seasonal cards from Camp Kaleidosc…" at bounding box center [1020, 305] width 283 height 31
checkbox input "true"
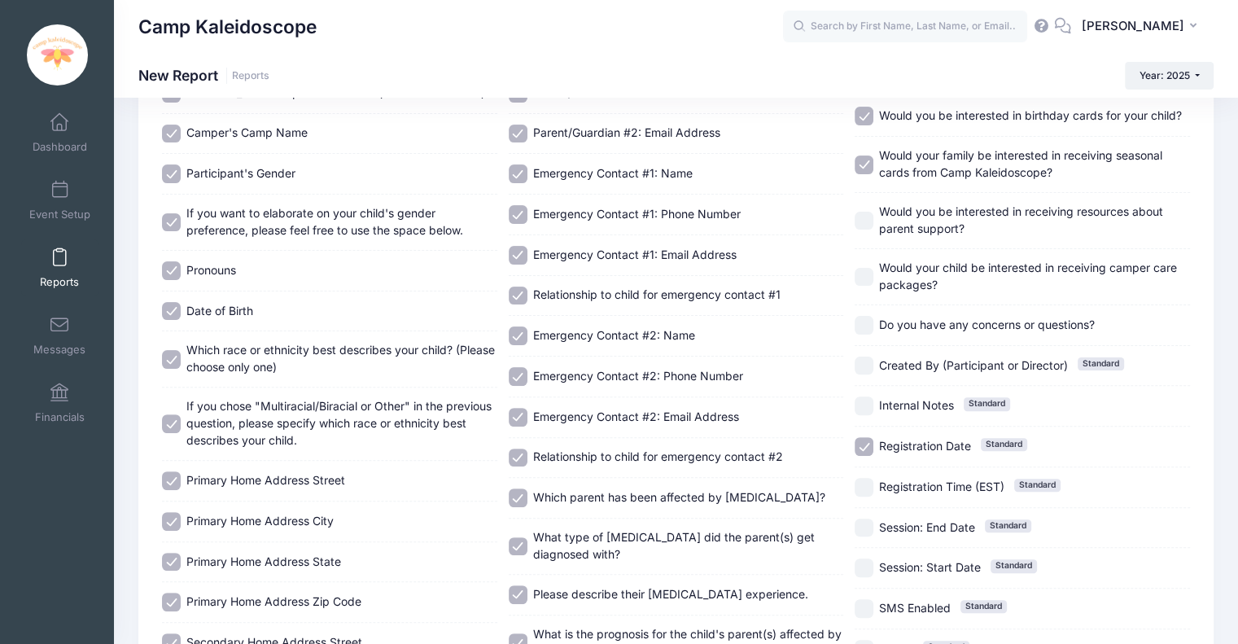
scroll to position [400, 0]
click at [623, 203] on span "Would you be interested in receiving resources about parent support?" at bounding box center [1021, 218] width 284 height 31
checkbox input "true"
click at [623, 260] on span "Would your child be interested in receiving camper care packages?" at bounding box center [1028, 275] width 298 height 31
checkbox input "true"
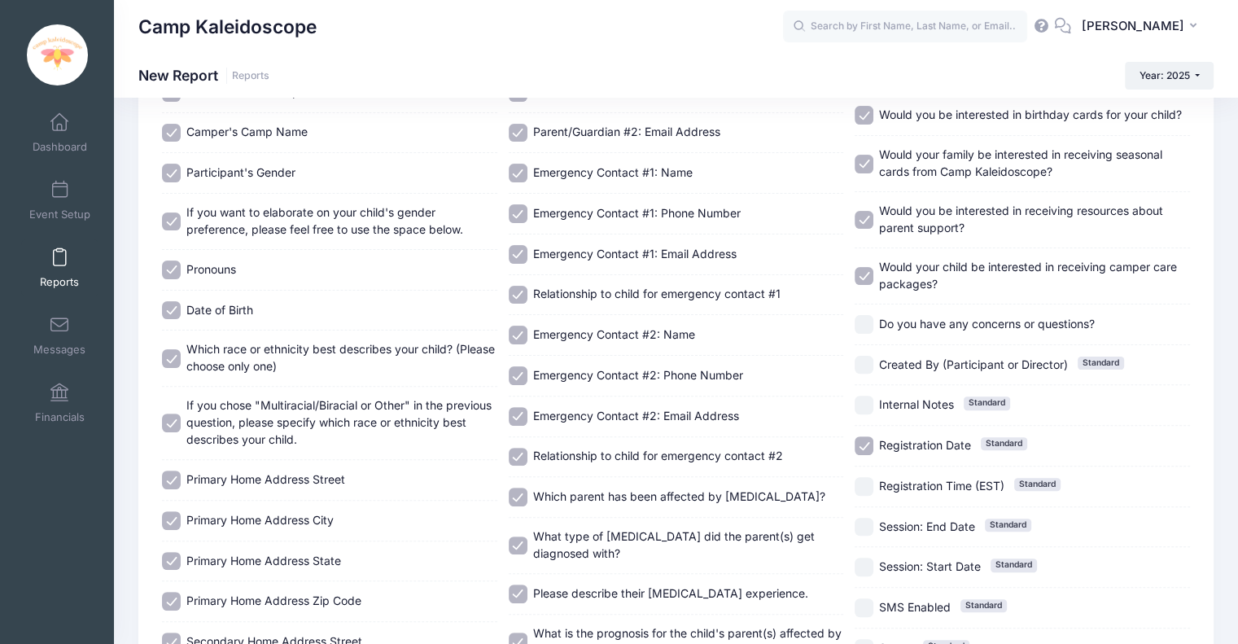
scroll to position [514, 0]
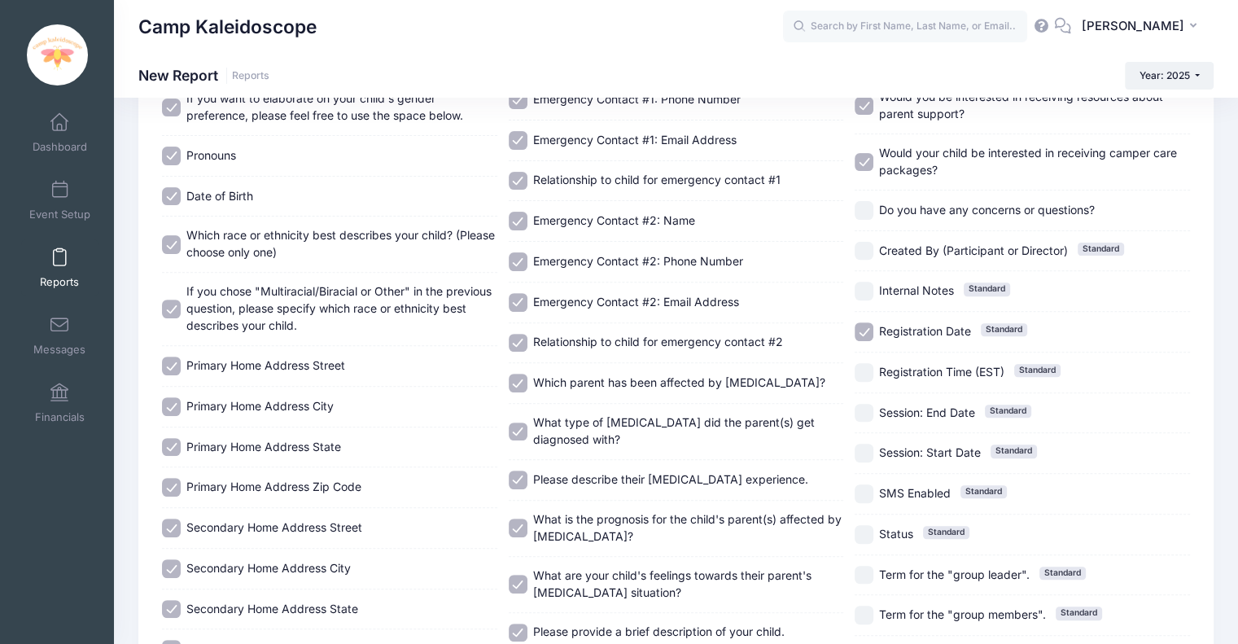
click at [623, 194] on div "Do you have any concerns or questions?" at bounding box center [1021, 210] width 335 height 41
checkbox input "true"
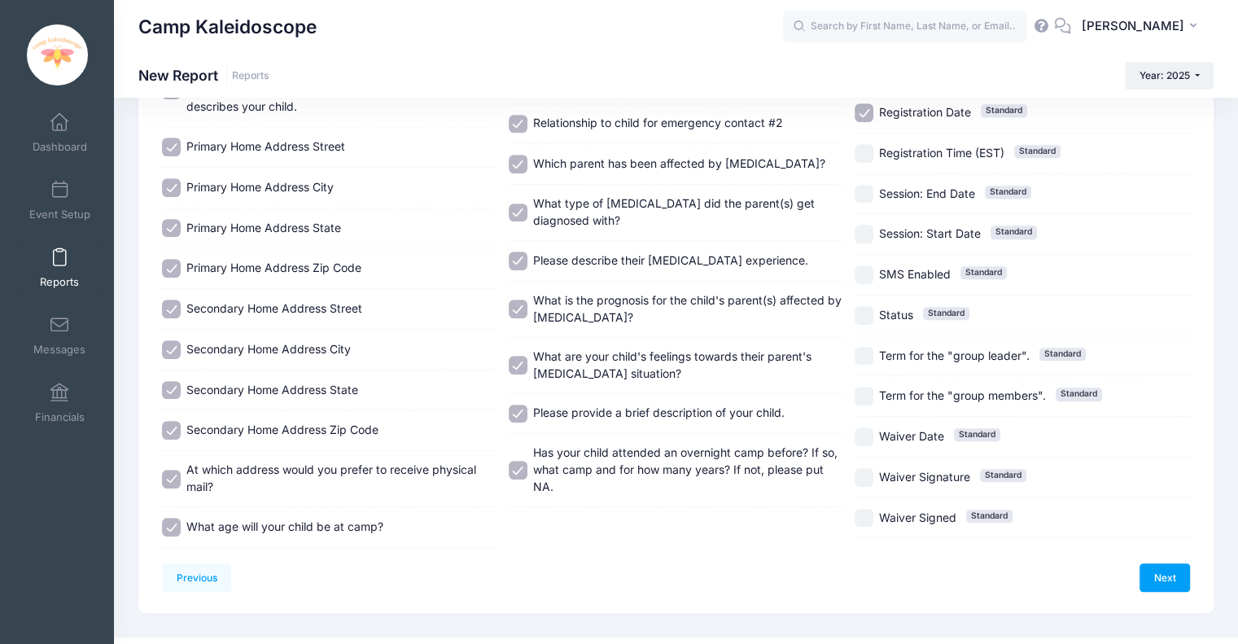
scroll to position [742, 0]
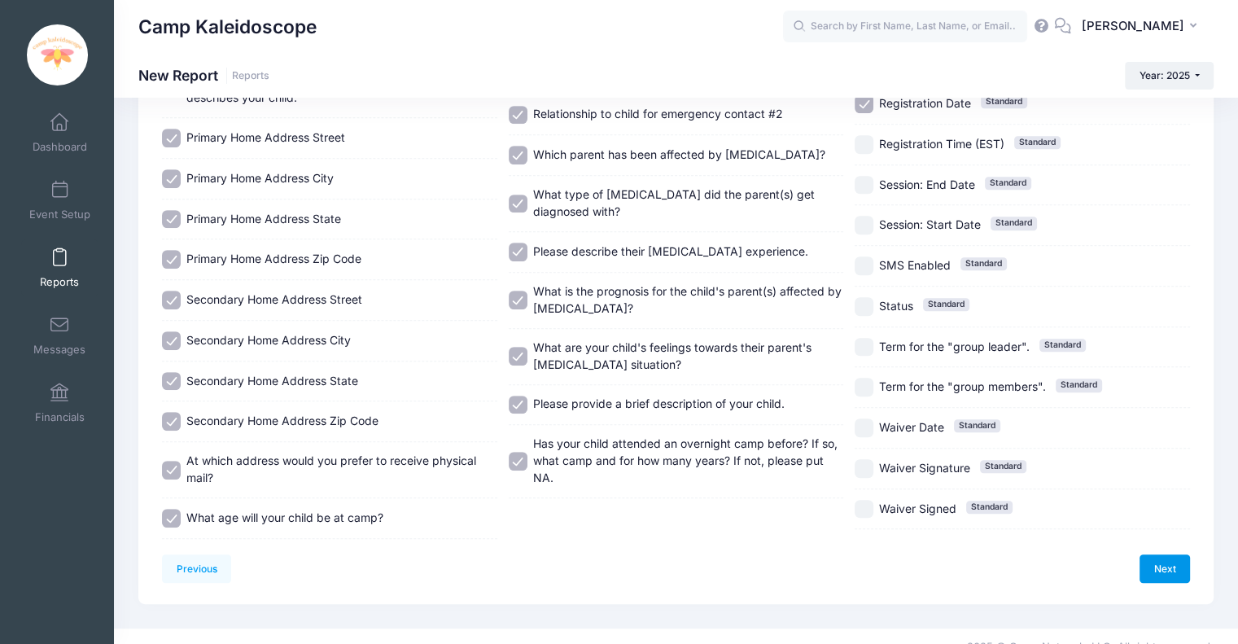
click at [623, 567] on link "Next" at bounding box center [1164, 568] width 50 height 28
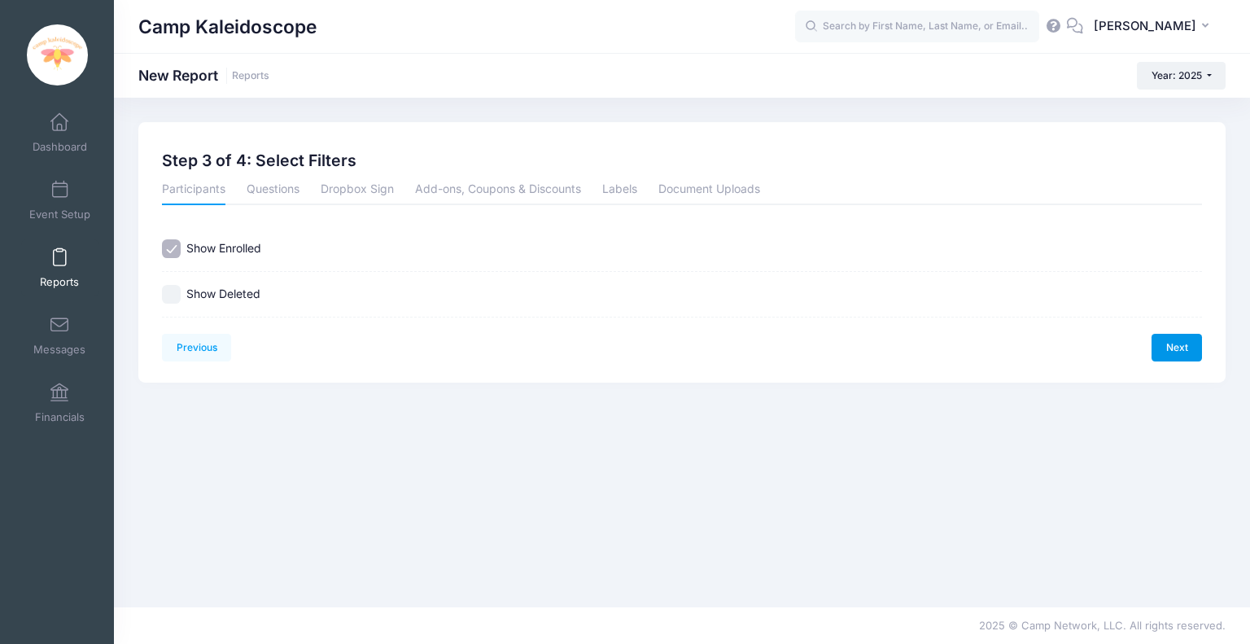
click at [623, 339] on link "Next" at bounding box center [1176, 348] width 50 height 28
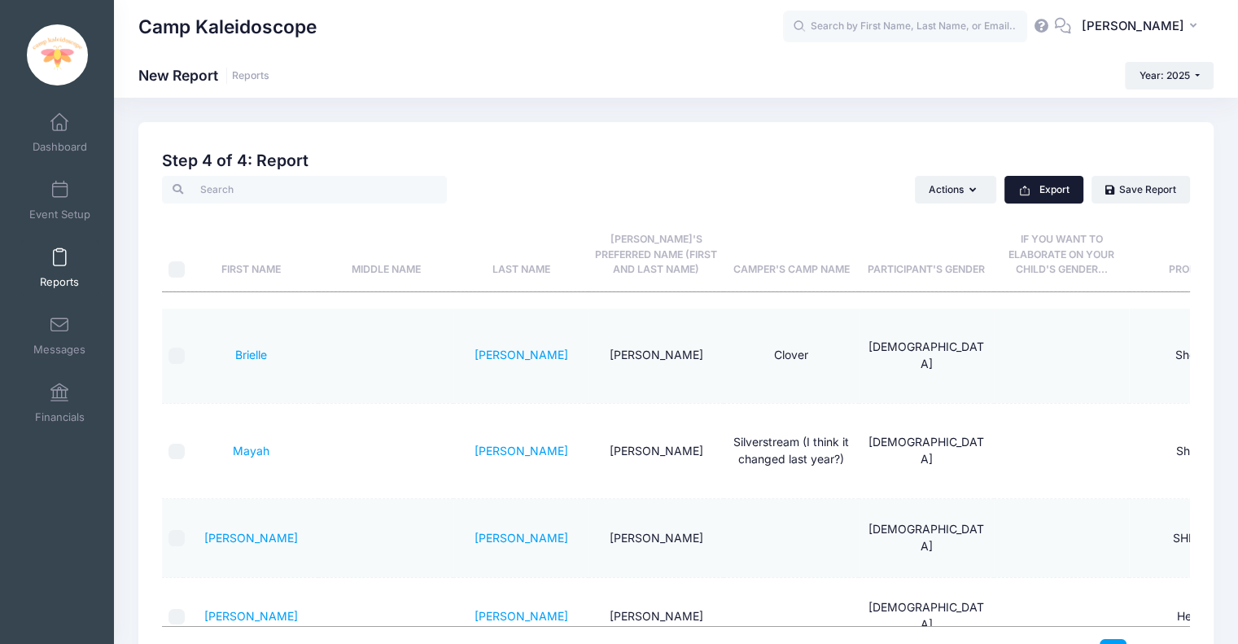
click at [623, 199] on button "Export" at bounding box center [1043, 190] width 79 height 28
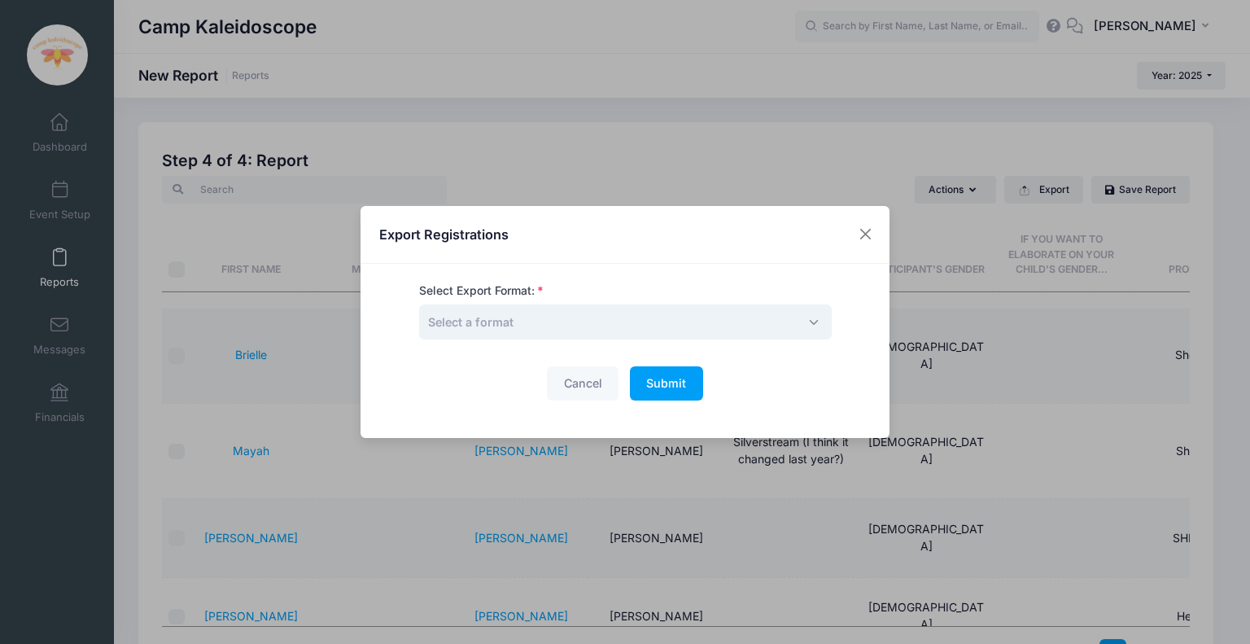
click at [578, 329] on span "Select a format" at bounding box center [625, 321] width 413 height 35
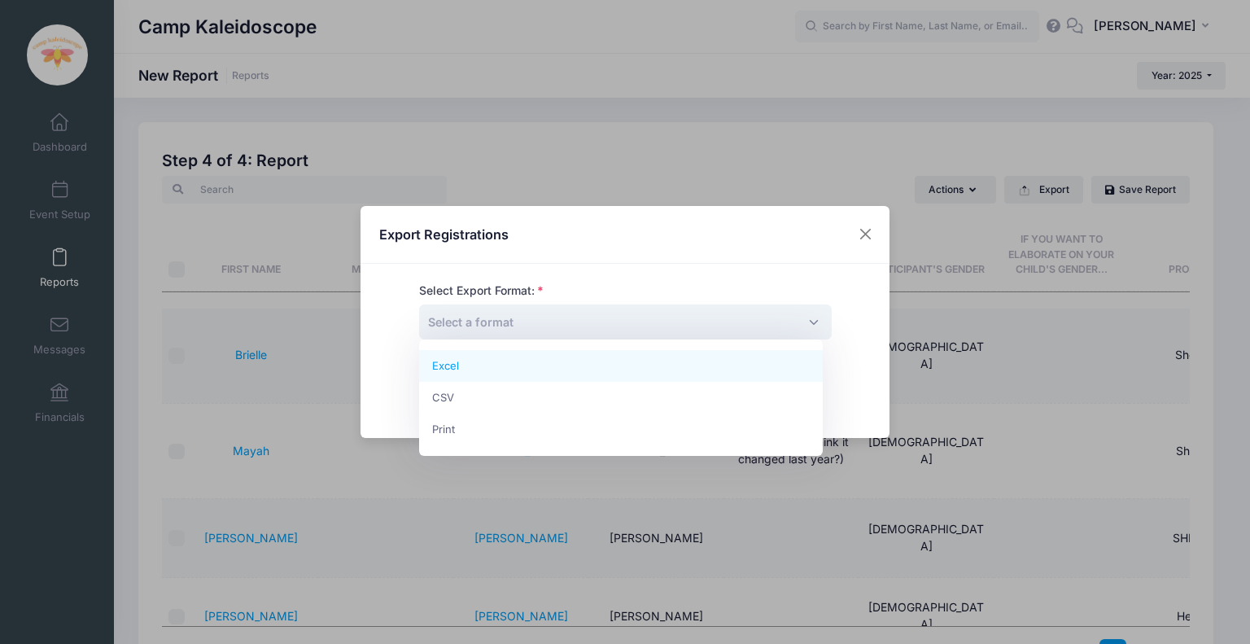
select select "excel"
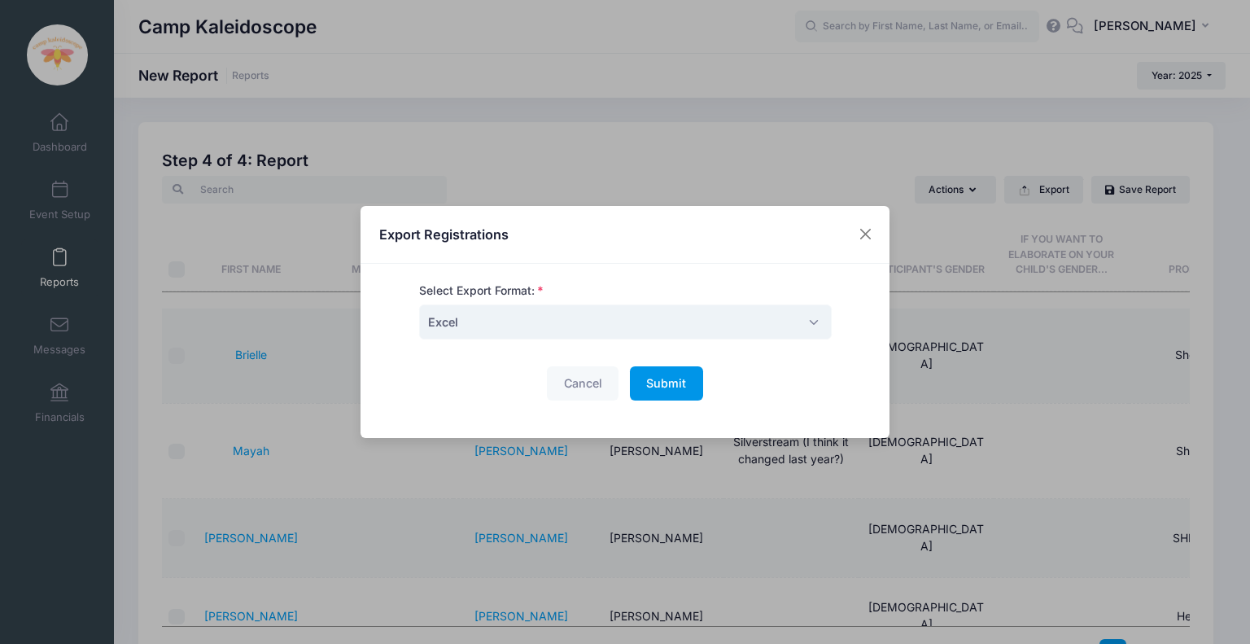
click at [623, 385] on span "Submit" at bounding box center [666, 383] width 40 height 14
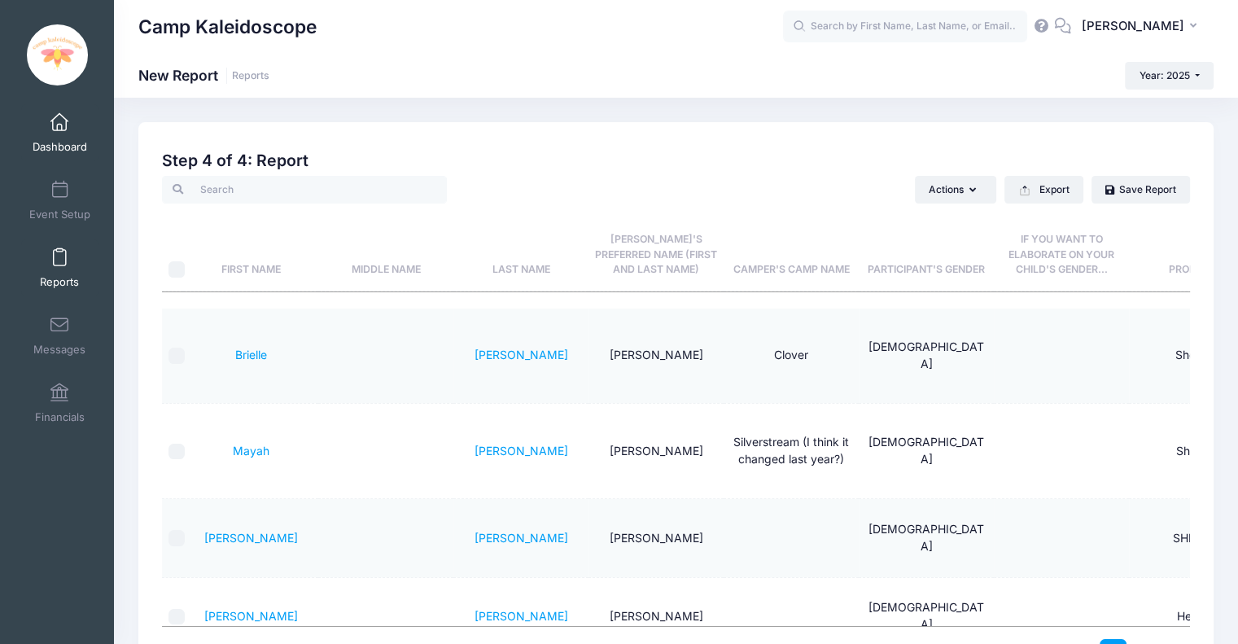
click at [64, 137] on link "Dashboard" at bounding box center [59, 132] width 77 height 57
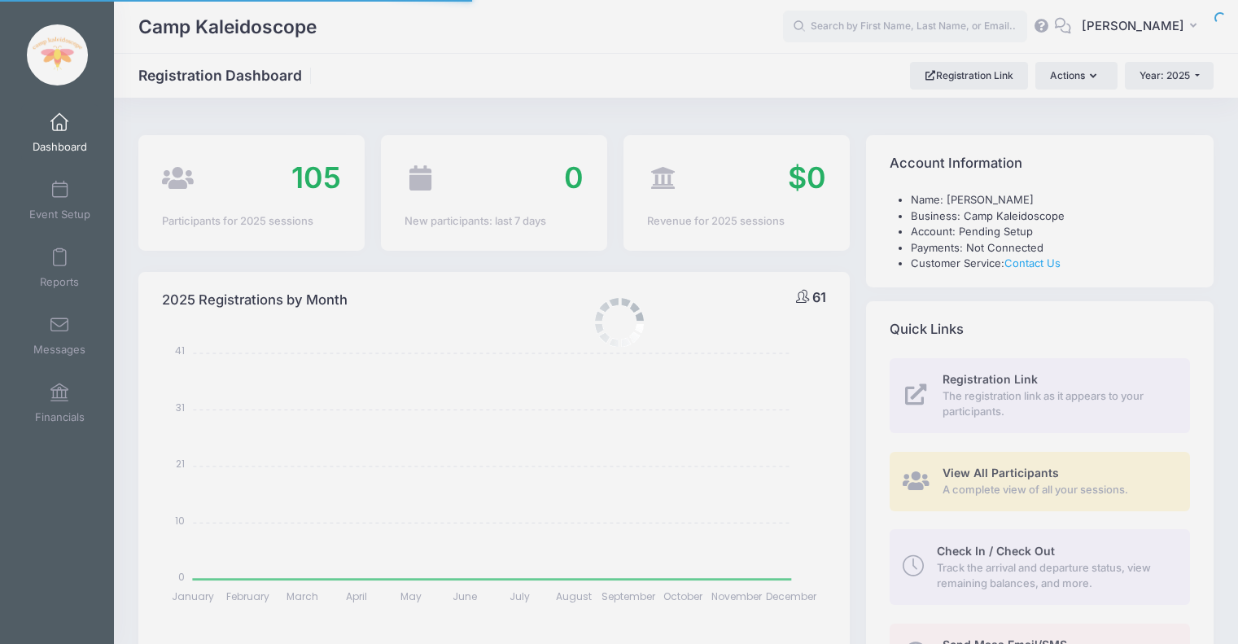
select select
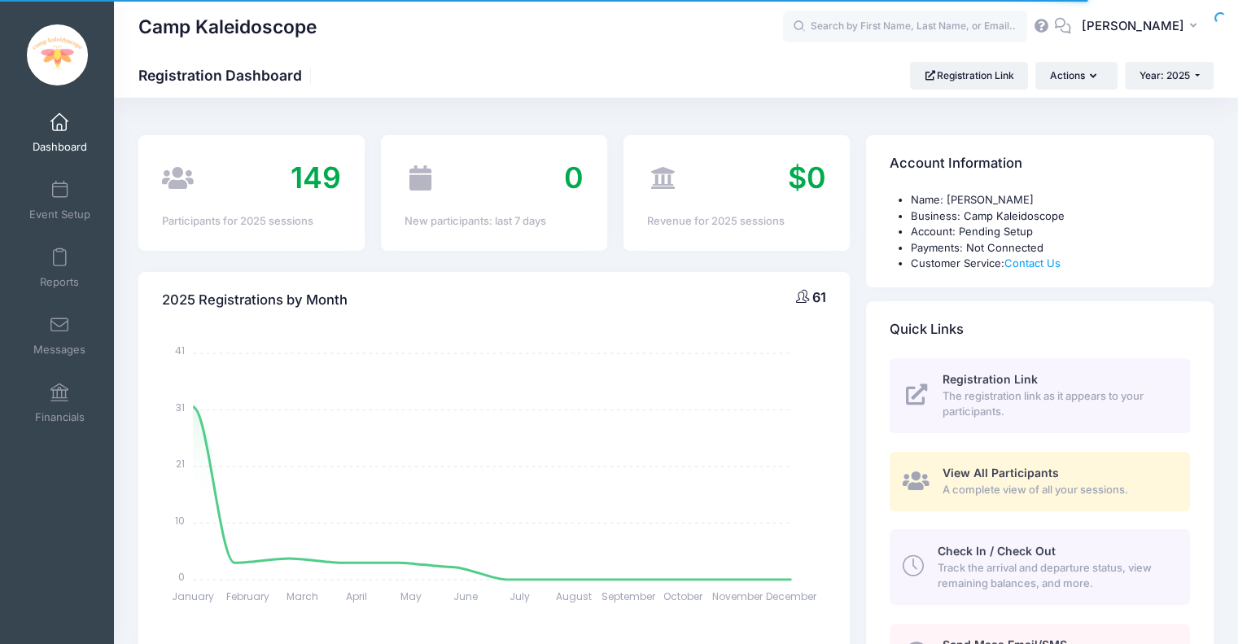
scroll to position [49, 0]
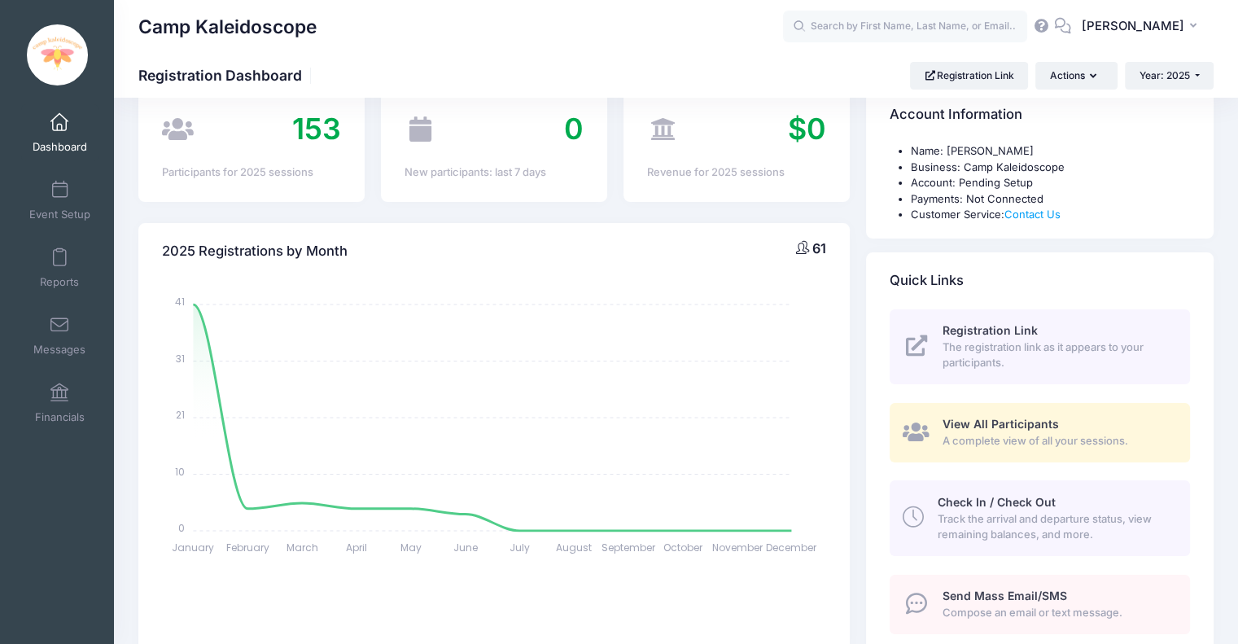
click at [954, 417] on span "View All Participants" at bounding box center [1000, 424] width 116 height 14
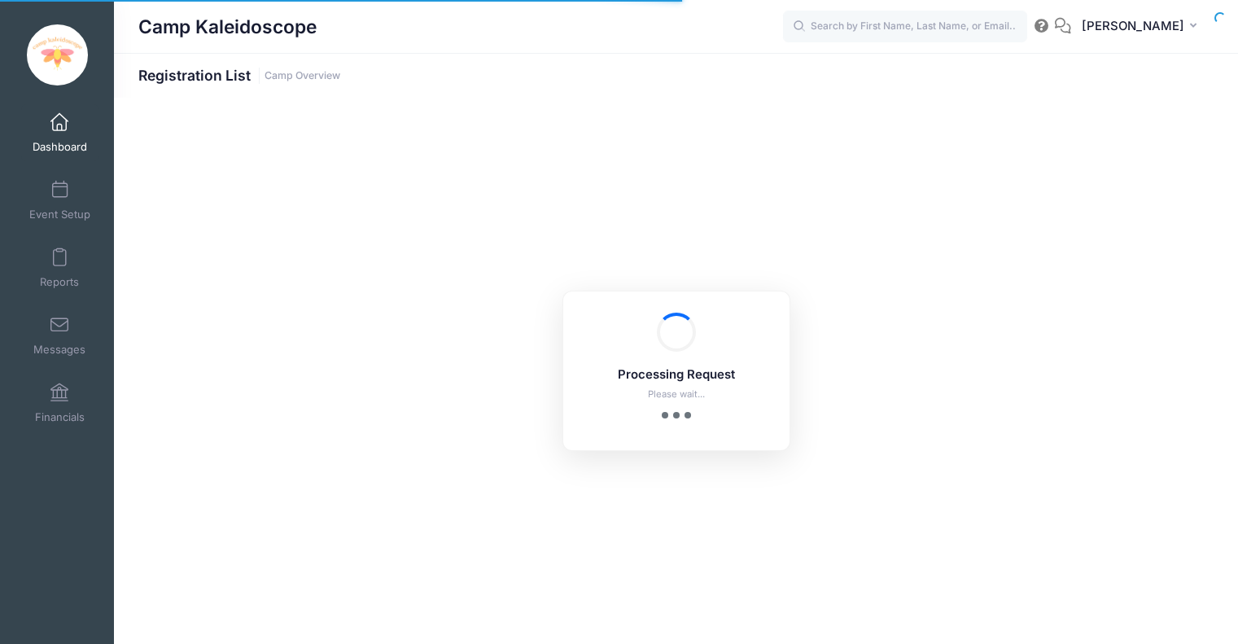
select select "10"
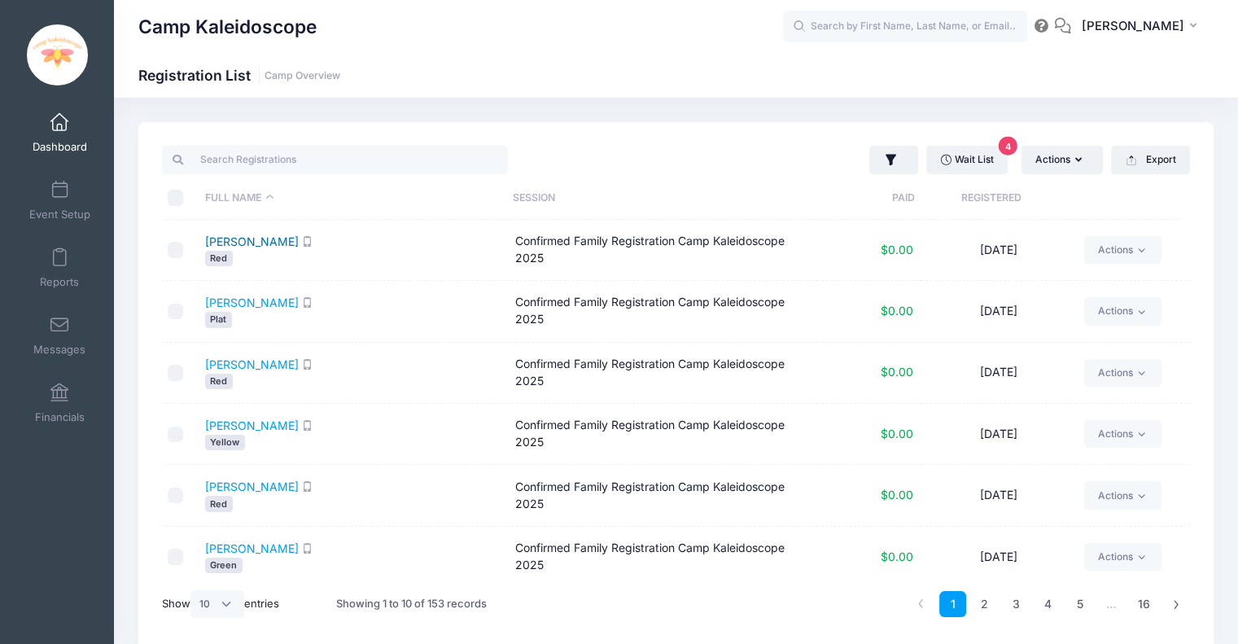
click at [260, 243] on link "Aguilar, Gavin" at bounding box center [252, 241] width 94 height 14
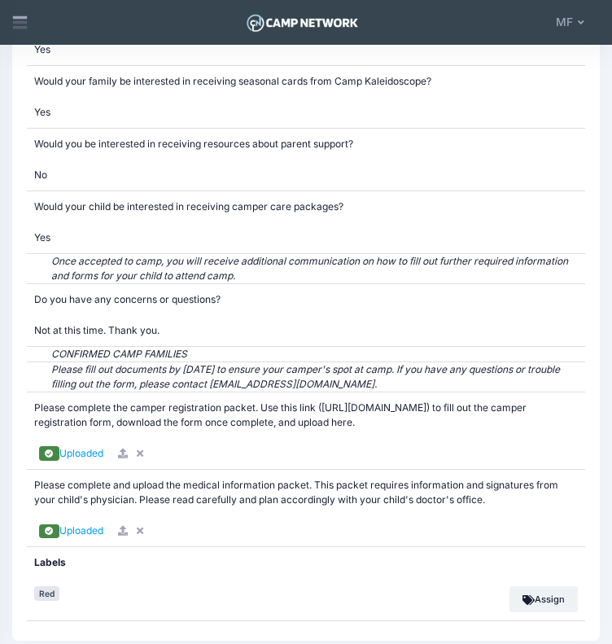
scroll to position [4270, 0]
